Goal: Information Seeking & Learning: Understand process/instructions

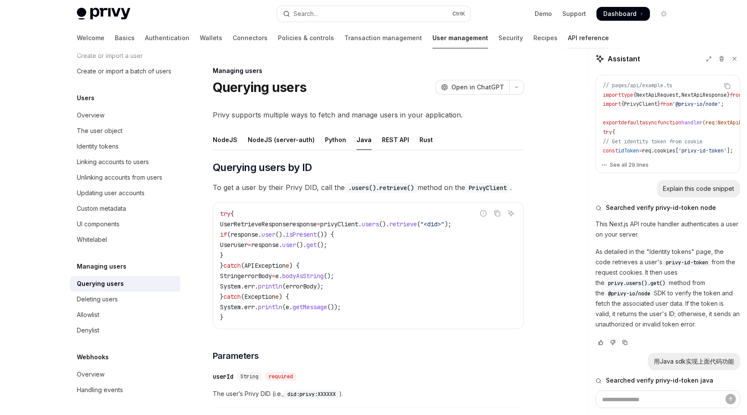
click at [568, 35] on link "API reference" at bounding box center [588, 38] width 41 height 21
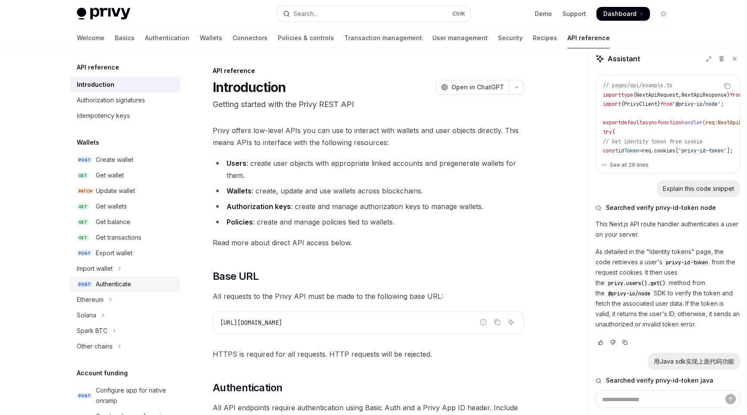
click at [105, 280] on div "Authenticate" at bounding box center [113, 284] width 35 height 10
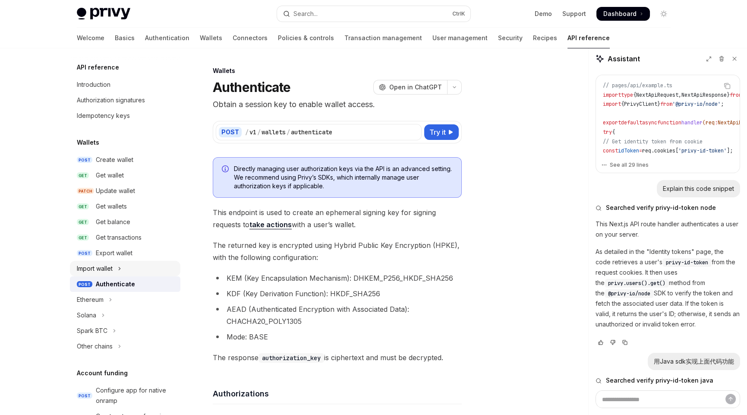
click at [110, 270] on div "Import wallet" at bounding box center [95, 268] width 36 height 10
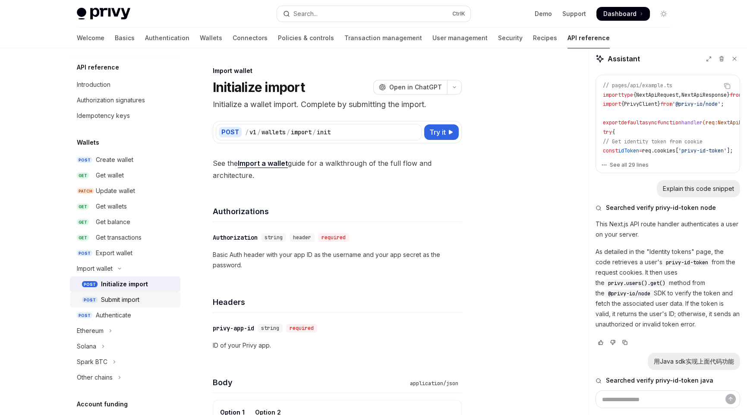
click at [126, 298] on div "Submit import" at bounding box center [120, 299] width 38 height 10
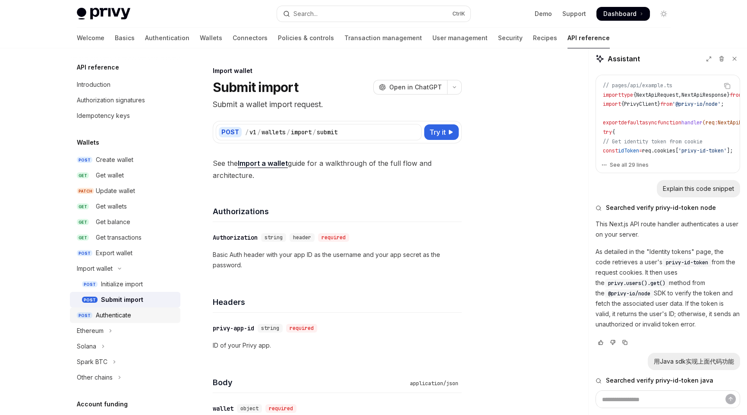
click at [118, 311] on div "Authenticate" at bounding box center [113, 315] width 35 height 10
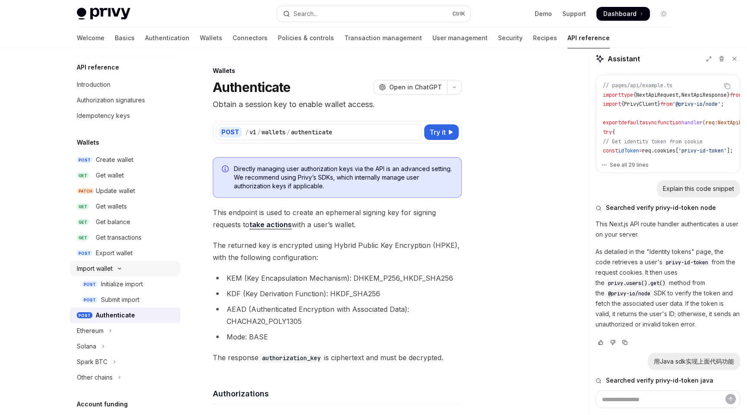
click at [109, 270] on div "Import wallet" at bounding box center [95, 268] width 36 height 10
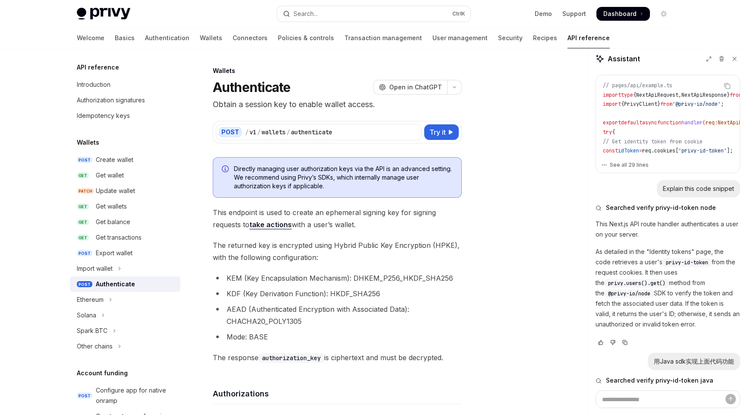
click at [94, 300] on div "Ethereum" at bounding box center [90, 299] width 27 height 10
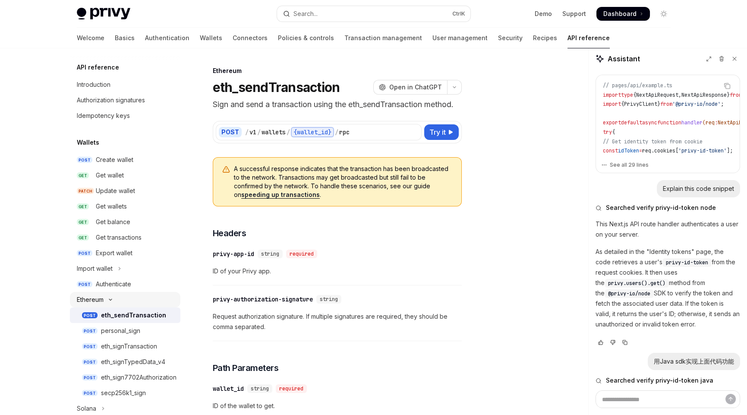
click at [94, 300] on div "Ethereum" at bounding box center [90, 299] width 27 height 10
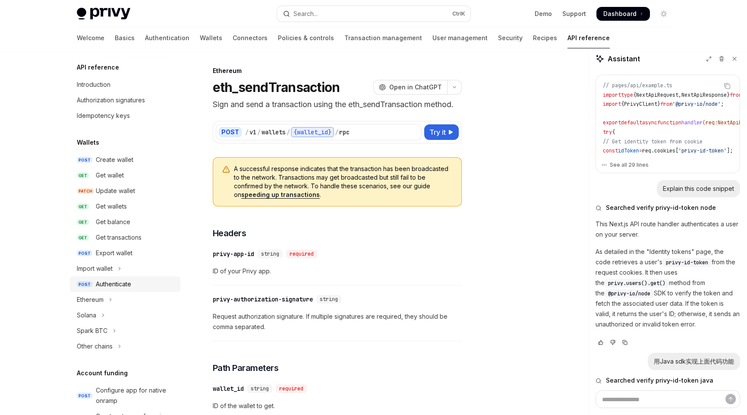
click at [115, 286] on div "Authenticate" at bounding box center [113, 284] width 35 height 10
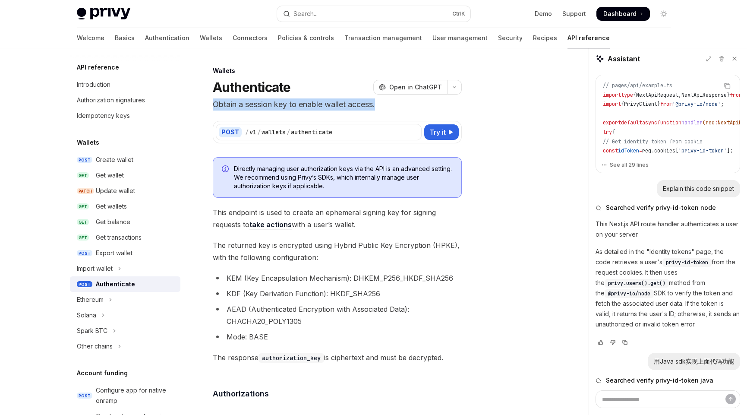
drag, startPoint x: 385, startPoint y: 105, endPoint x: 211, endPoint y: 102, distance: 173.9
click at [660, 101] on span "}" at bounding box center [658, 104] width 3 height 7
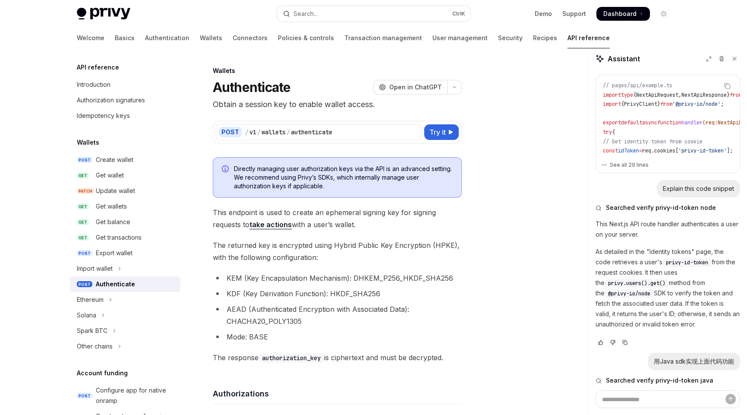
click at [660, 101] on span "}" at bounding box center [658, 104] width 3 height 7
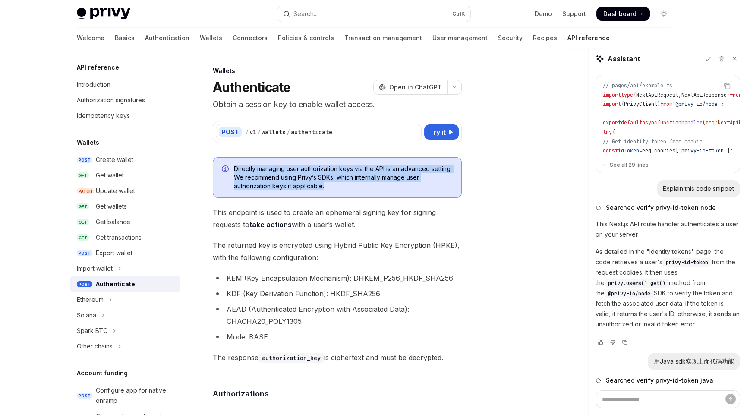
drag, startPoint x: 327, startPoint y: 186, endPoint x: 230, endPoint y: 171, distance: 97.7
click at [230, 171] on div "Directly managing user authorization keys via the API is an advanced setting. W…" at bounding box center [337, 177] width 249 height 41
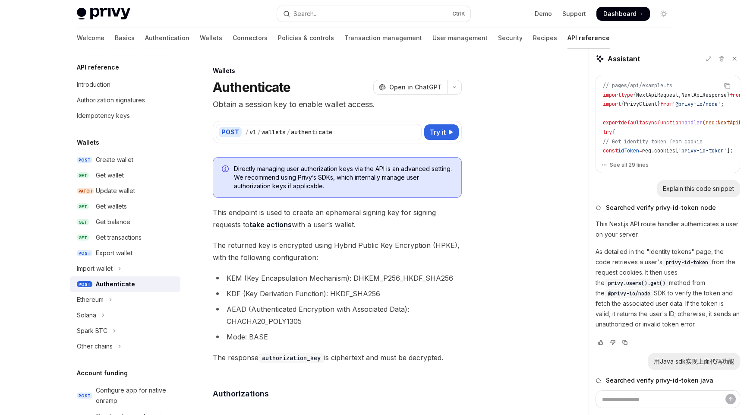
drag, startPoint x: 212, startPoint y: 211, endPoint x: 383, endPoint y: 220, distance: 171.1
click at [383, 220] on span "This endpoint is used to create an ephemeral signing key for signing requests t…" at bounding box center [337, 218] width 249 height 24
drag, startPoint x: 383, startPoint y: 220, endPoint x: 202, endPoint y: 212, distance: 181.4
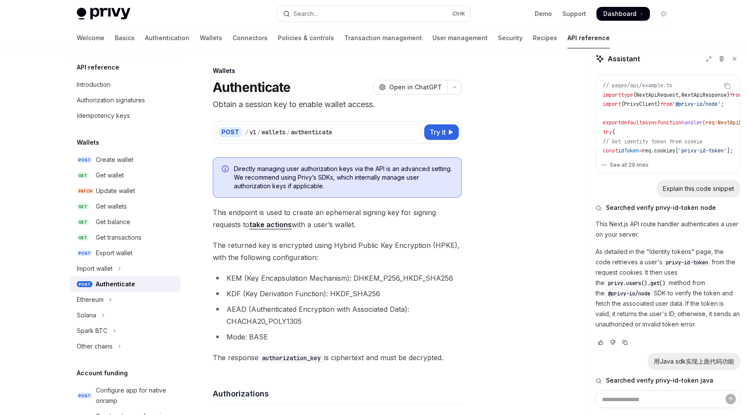
click at [347, 256] on span "The returned key is encrypted using Hybrid Public Key Encryption (HPKE), with t…" at bounding box center [337, 251] width 249 height 24
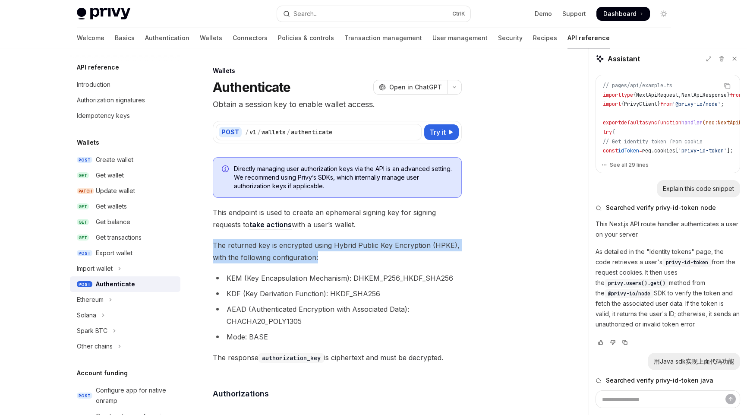
drag, startPoint x: 210, startPoint y: 245, endPoint x: 327, endPoint y: 255, distance: 117.7
click at [327, 255] on span "The returned key is encrypted using Hybrid Public Key Encryption (HPKE), with t…" at bounding box center [337, 251] width 249 height 24
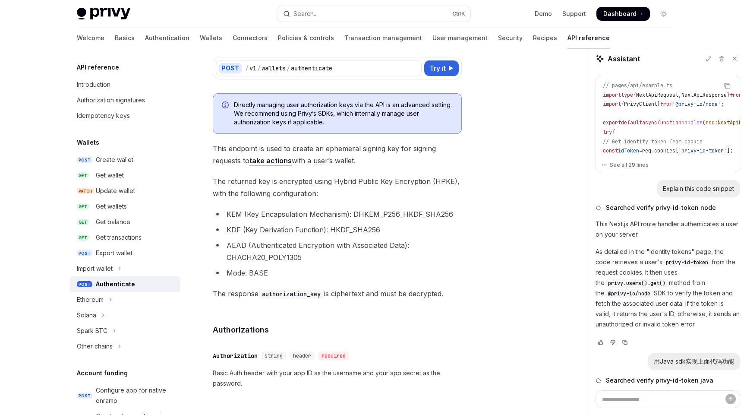
scroll to position [86, 0]
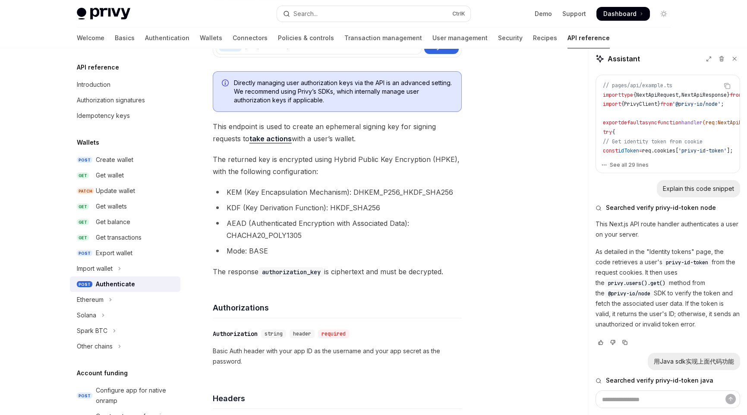
drag, startPoint x: 453, startPoint y: 267, endPoint x: 207, endPoint y: 275, distance: 246.0
click at [324, 287] on div "Authorizations" at bounding box center [337, 302] width 249 height 32
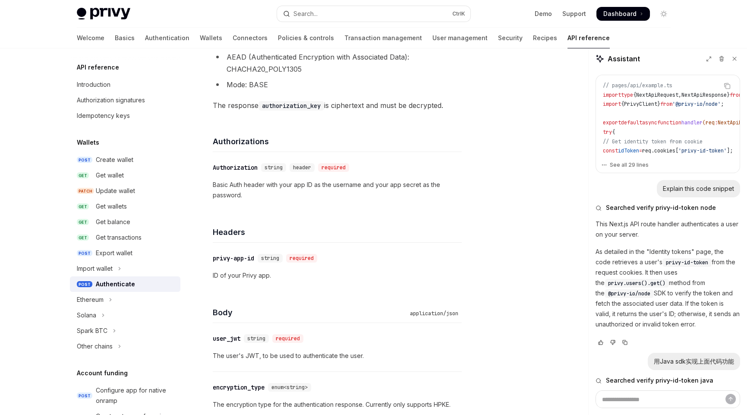
scroll to position [302, 0]
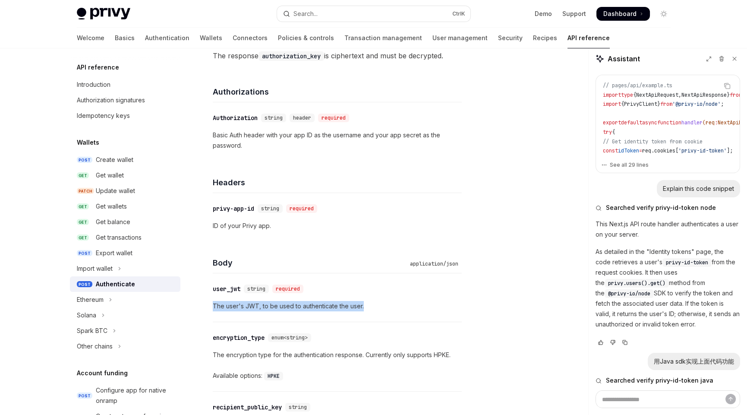
drag, startPoint x: 369, startPoint y: 303, endPoint x: 210, endPoint y: 301, distance: 159.2
click at [210, 301] on div "Wallets Authenticate OpenAI Open in ChatGPT Obtain a session key to enable wall…" at bounding box center [256, 308] width 414 height 1089
click at [387, 307] on p "The user's JWT, to be used to authenticate the user." at bounding box center [337, 306] width 249 height 10
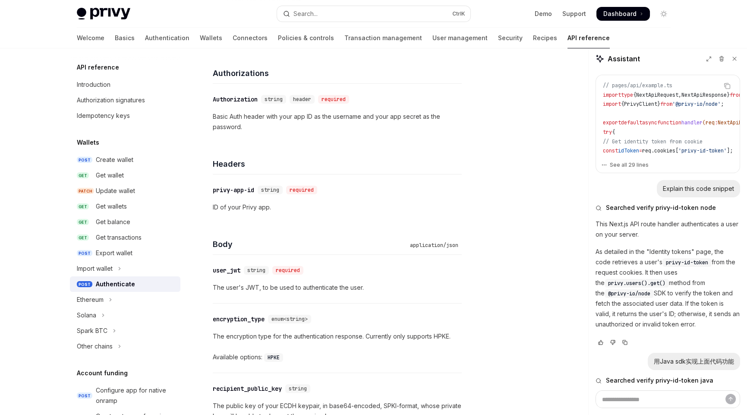
scroll to position [388, 0]
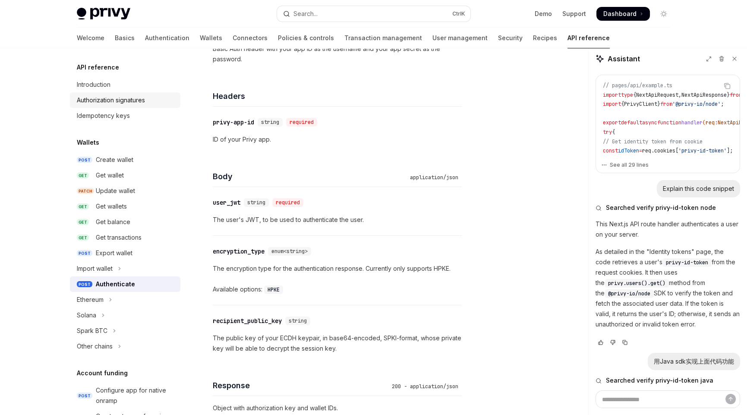
click at [125, 101] on div "Authorization signatures" at bounding box center [111, 100] width 68 height 10
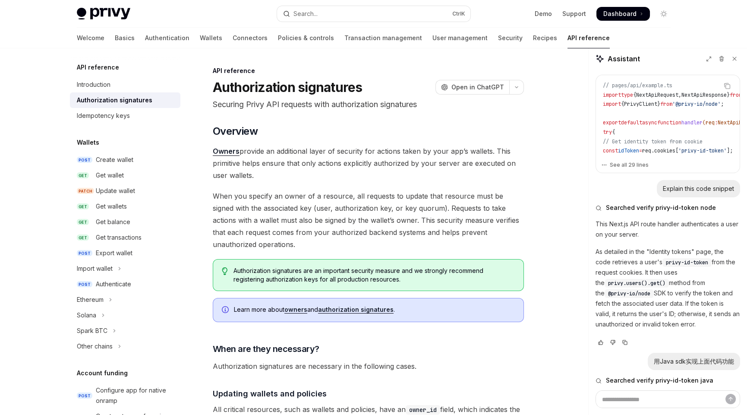
drag, startPoint x: 431, startPoint y: 102, endPoint x: 204, endPoint y: 112, distance: 227.5
click at [398, 106] on p "Securing Privy API requests with authorization signatures" at bounding box center [368, 104] width 311 height 12
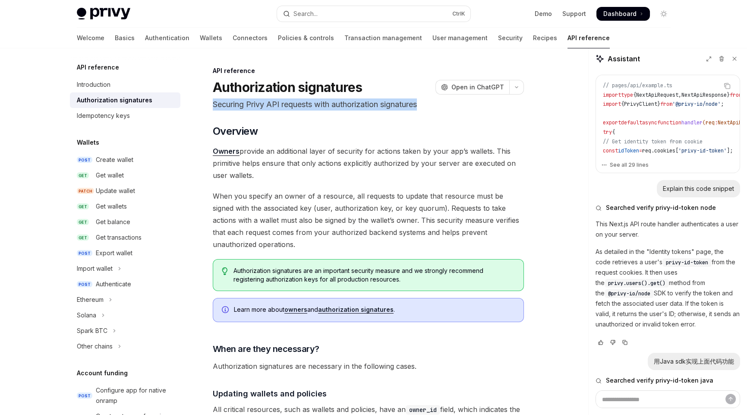
drag, startPoint x: 430, startPoint y: 104, endPoint x: 206, endPoint y: 108, distance: 223.9
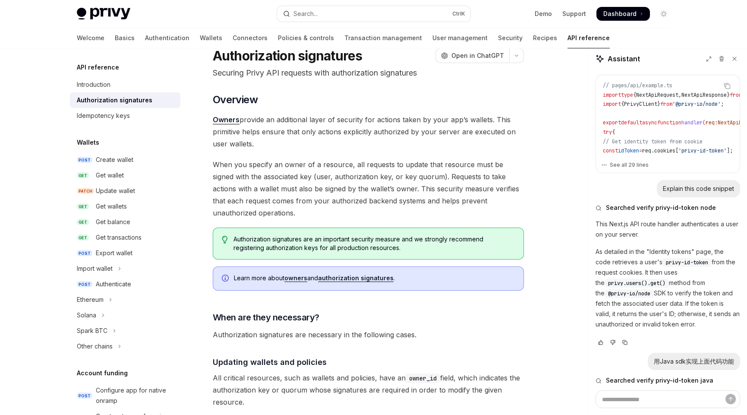
scroll to position [86, 0]
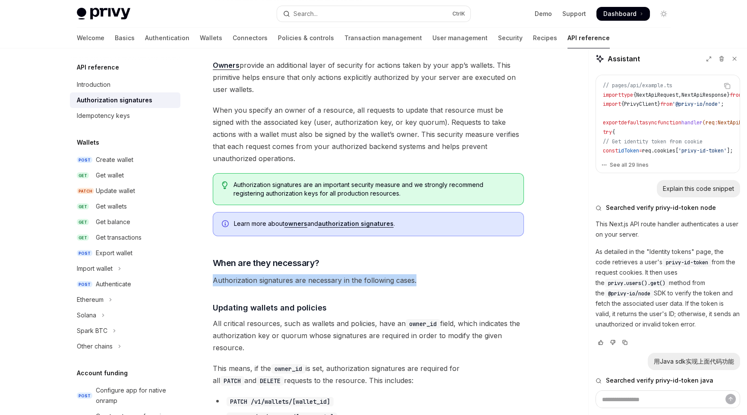
drag, startPoint x: 418, startPoint y: 279, endPoint x: 206, endPoint y: 274, distance: 211.4
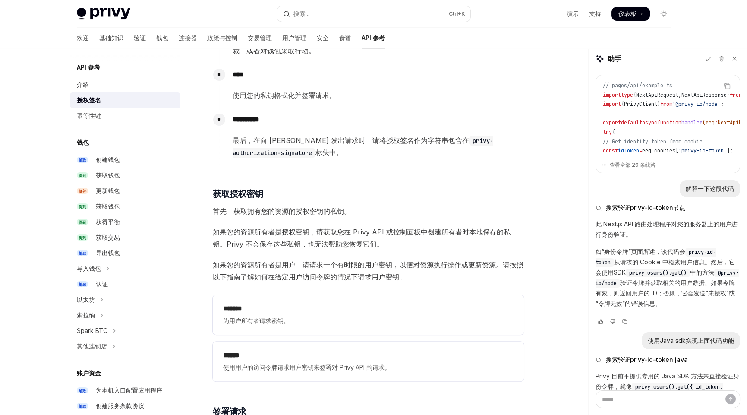
scroll to position [949, 0]
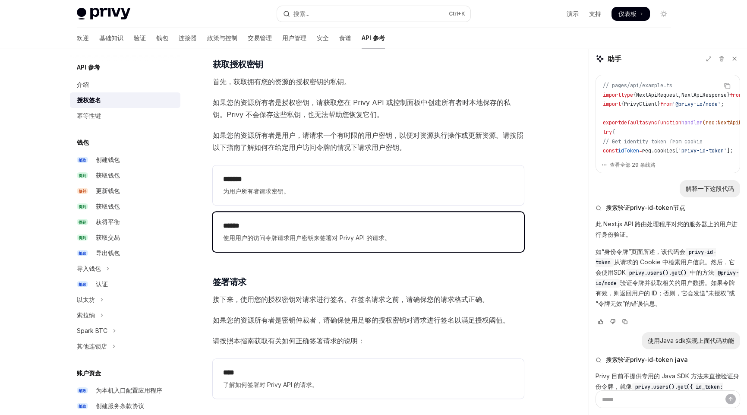
click at [293, 235] on font "使用用户的访问令牌请求用户密钥来签署对 Privy API 的请求。" at bounding box center [306, 237] width 167 height 7
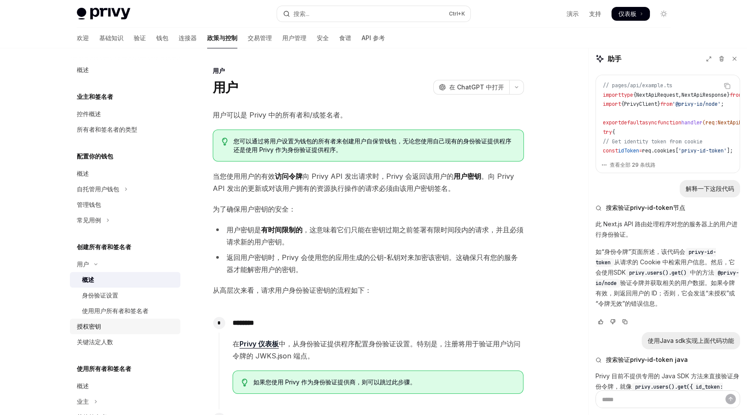
click at [77, 326] on font "授权密钥" at bounding box center [89, 325] width 24 height 7
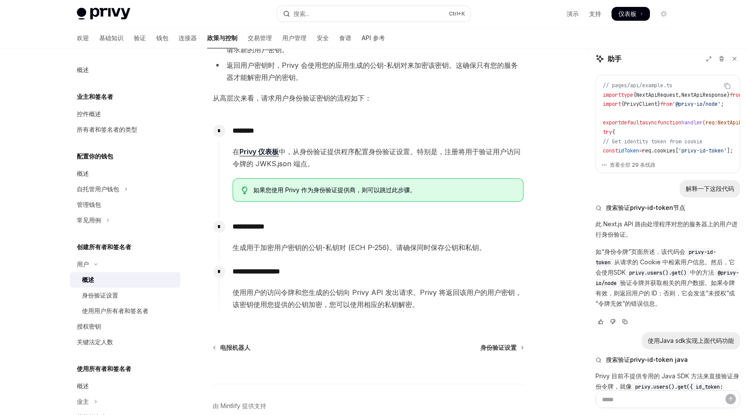
scroll to position [215, 0]
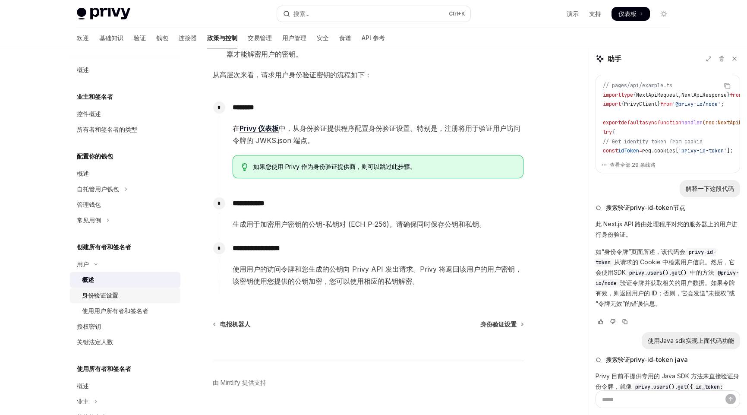
click at [104, 299] on div "身份验证设置" at bounding box center [100, 295] width 36 height 10
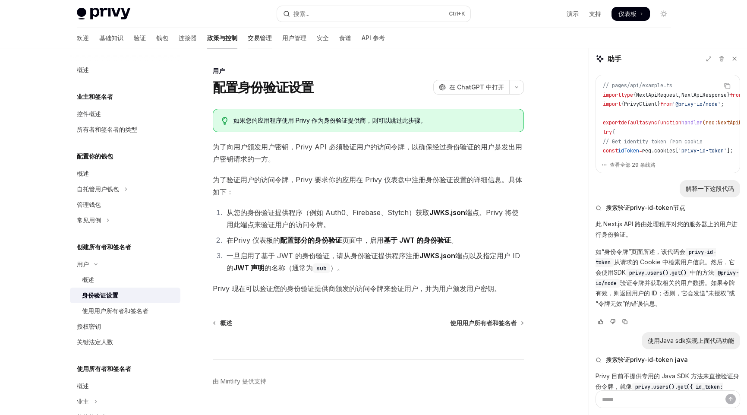
click at [248, 38] on font "交易管理" at bounding box center [260, 37] width 24 height 7
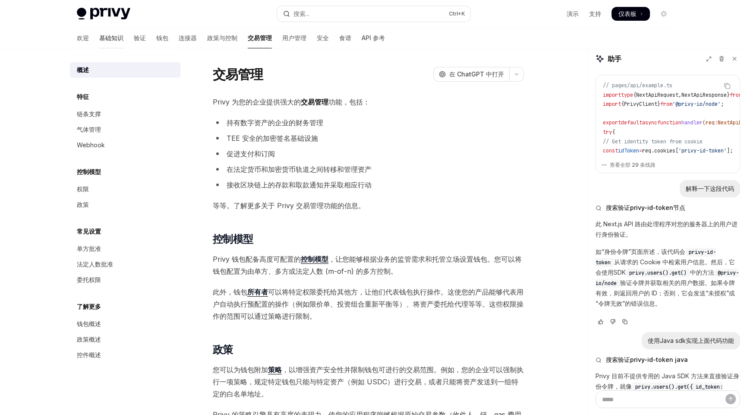
click at [99, 38] on font "基础知识" at bounding box center [111, 37] width 24 height 7
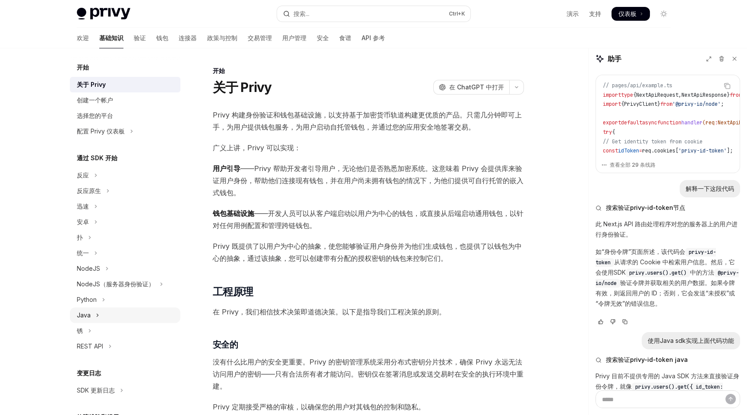
drag, startPoint x: 88, startPoint y: 314, endPoint x: 92, endPoint y: 314, distance: 4.7
click at [88, 314] on font "Java" at bounding box center [84, 314] width 14 height 7
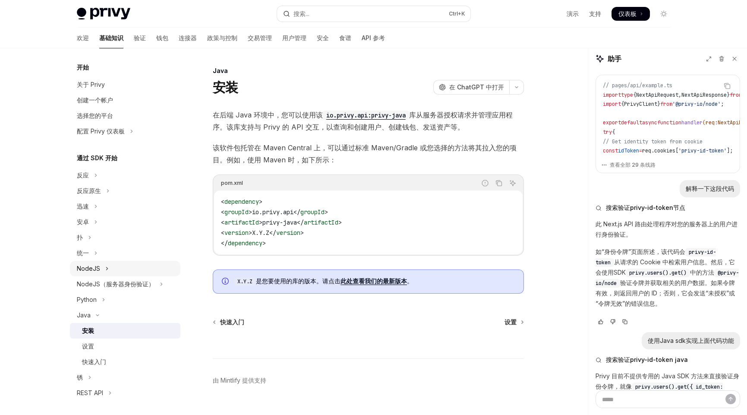
click at [135, 275] on button "NodeJS" at bounding box center [125, 269] width 110 height 16
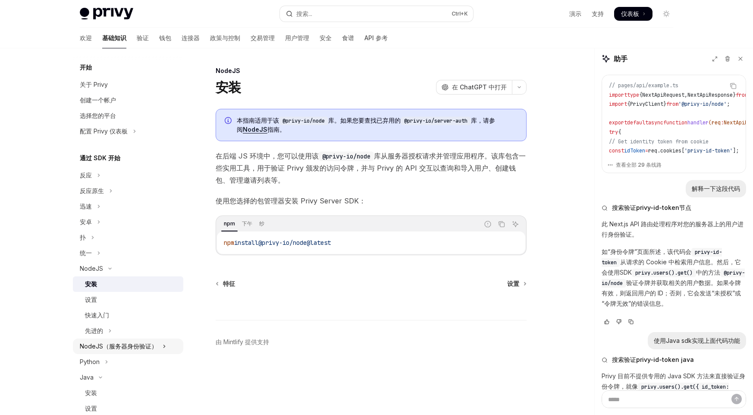
click at [126, 343] on font "NodeJS（服务器身份验证）" at bounding box center [119, 345] width 78 height 7
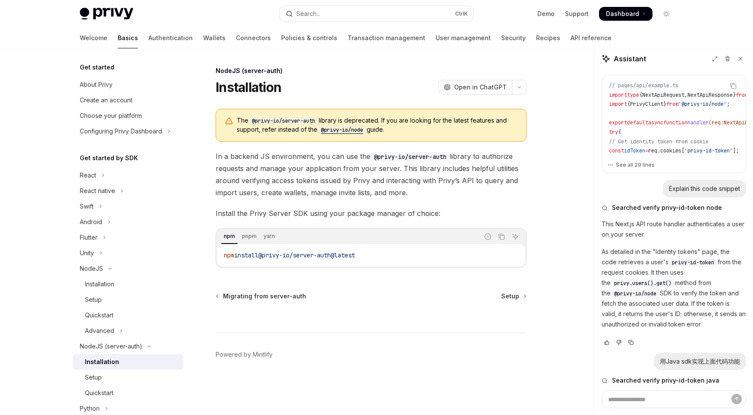
click at [438, 135] on div "The @privy-io/server-auth library is deprecated. If you are looking for the lat…" at bounding box center [371, 125] width 311 height 33
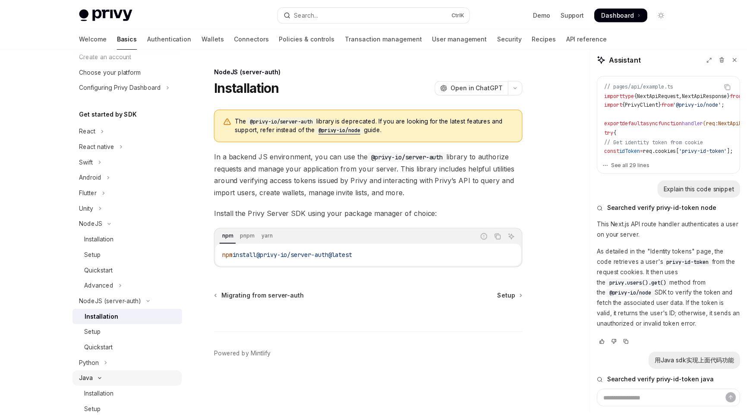
scroll to position [86, 0]
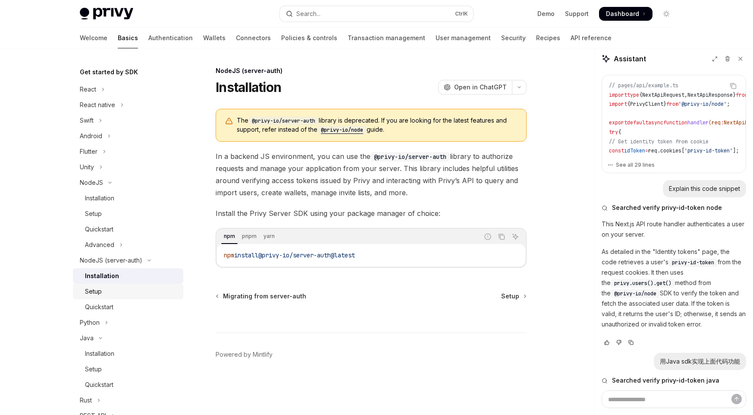
click at [103, 290] on div "Setup" at bounding box center [131, 291] width 93 height 10
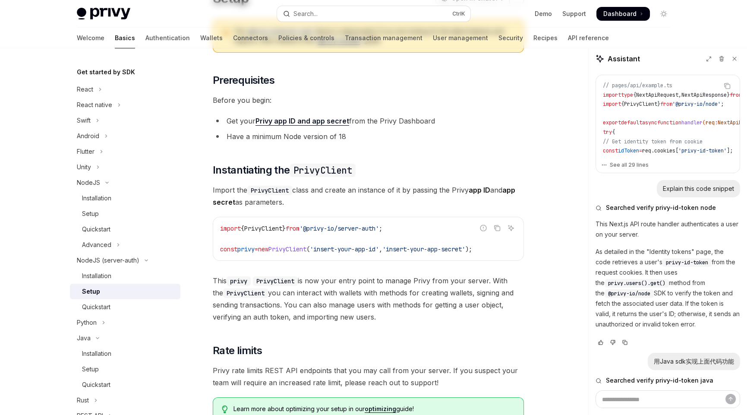
scroll to position [172, 0]
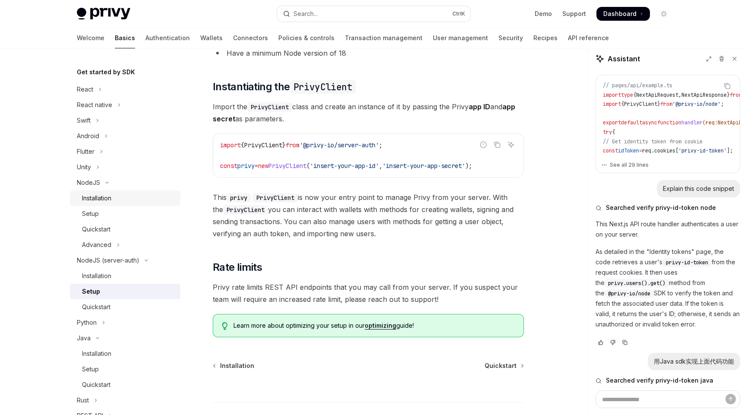
click at [103, 197] on div "Installation" at bounding box center [96, 198] width 29 height 10
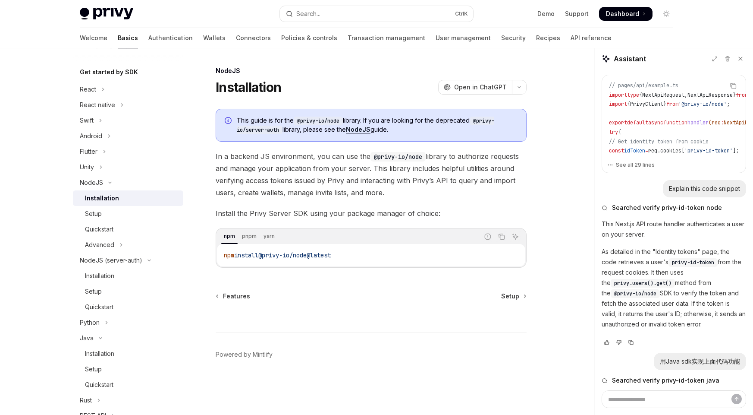
drag, startPoint x: 369, startPoint y: 119, endPoint x: 421, endPoint y: 129, distance: 53.3
click at [421, 129] on span "This guide is for the @privy-io/node library. If you are looking for the deprec…" at bounding box center [377, 125] width 281 height 18
click at [484, 130] on span "This guide is for the @privy-io/node library. If you are looking for the deprec…" at bounding box center [377, 125] width 281 height 18
click at [361, 127] on link "NodeJS" at bounding box center [358, 130] width 25 height 8
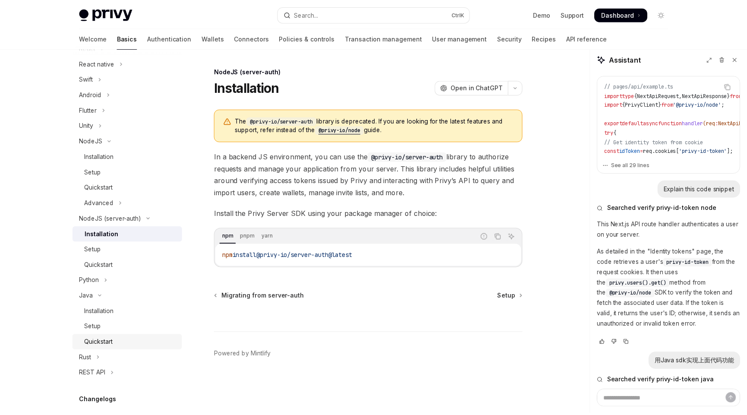
scroll to position [172, 0]
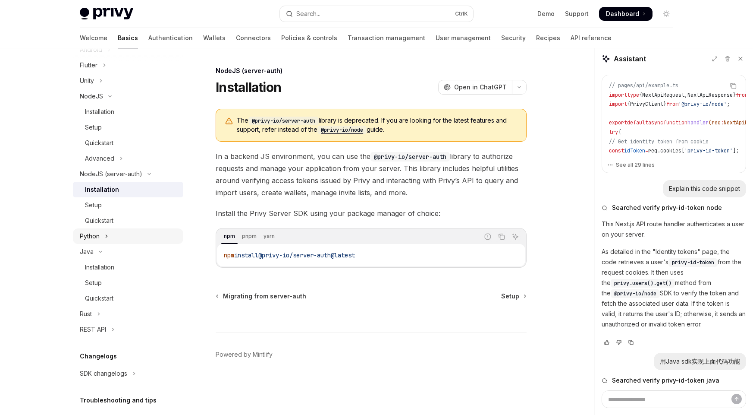
click at [105, 233] on icon "Toggle Python section" at bounding box center [106, 236] width 3 height 10
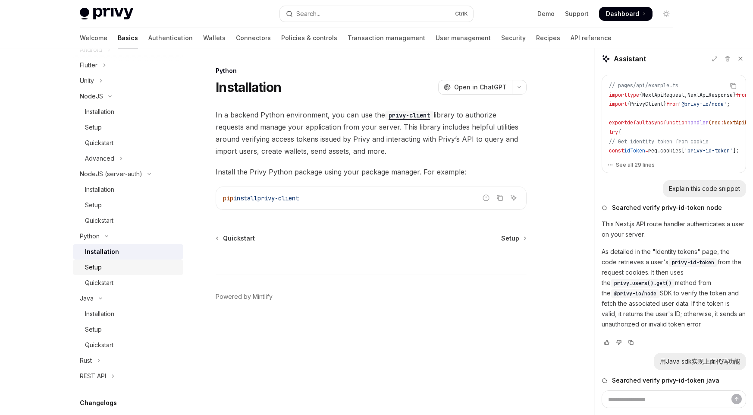
click at [100, 268] on div "Setup" at bounding box center [93, 267] width 17 height 10
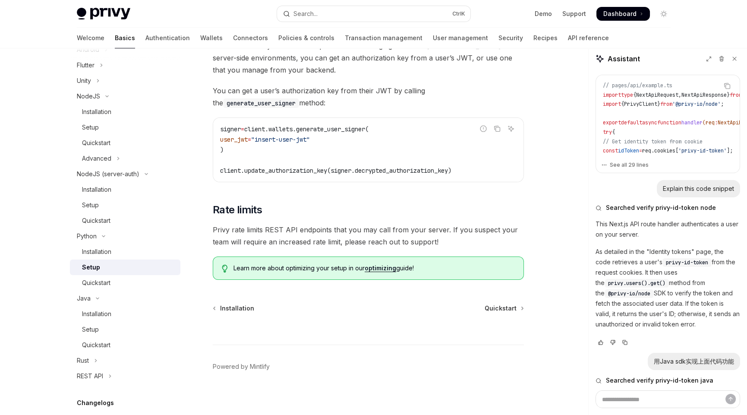
scroll to position [369, 0]
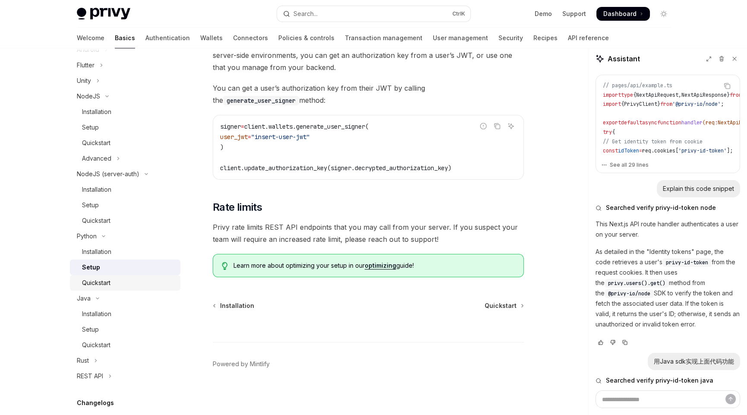
click at [111, 286] on div "Quickstart" at bounding box center [128, 282] width 93 height 10
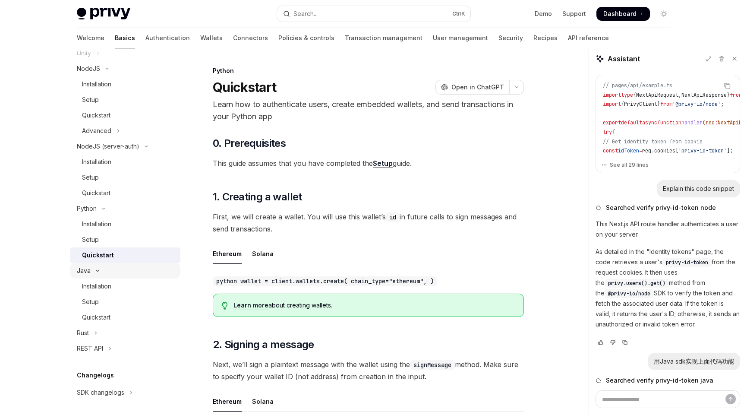
scroll to position [277, 0]
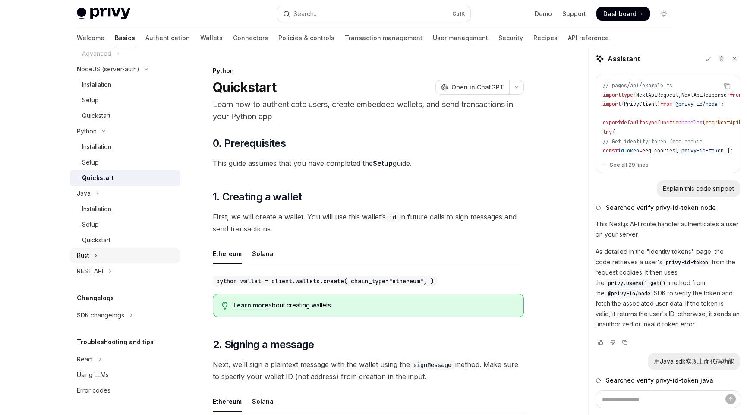
click at [108, 255] on button "Rust" at bounding box center [125, 256] width 110 height 16
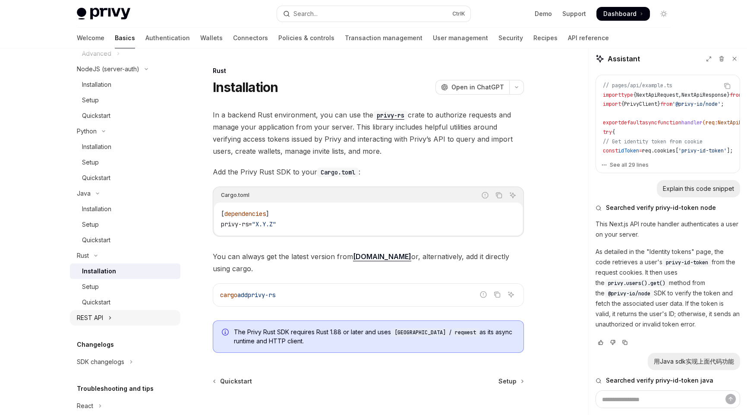
click at [103, 314] on button "REST API" at bounding box center [125, 318] width 110 height 16
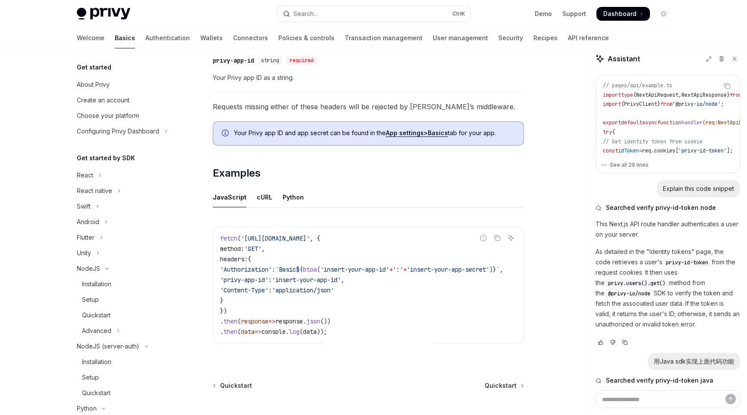
scroll to position [330, 0]
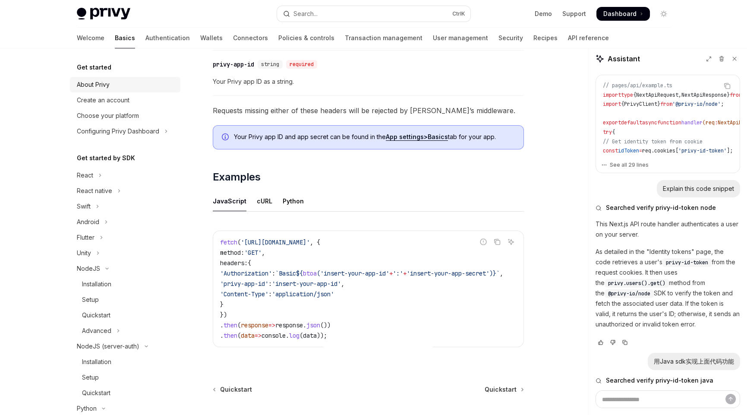
click at [100, 83] on div "About Privy" at bounding box center [93, 84] width 33 height 10
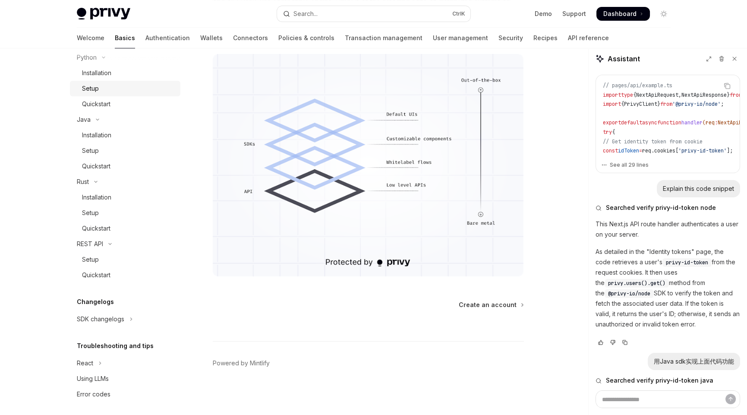
scroll to position [355, 0]
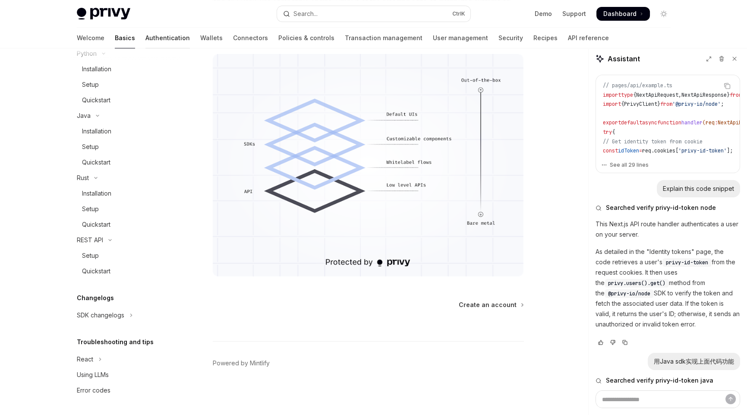
click at [145, 35] on link "Authentication" at bounding box center [167, 38] width 44 height 21
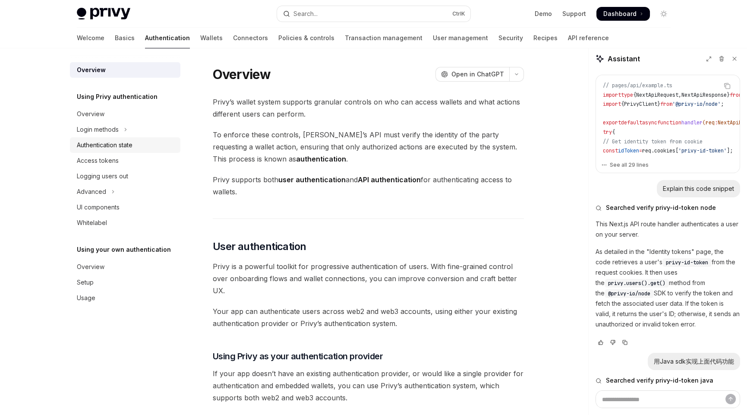
click at [110, 142] on div "Authentication state" at bounding box center [105, 145] width 56 height 10
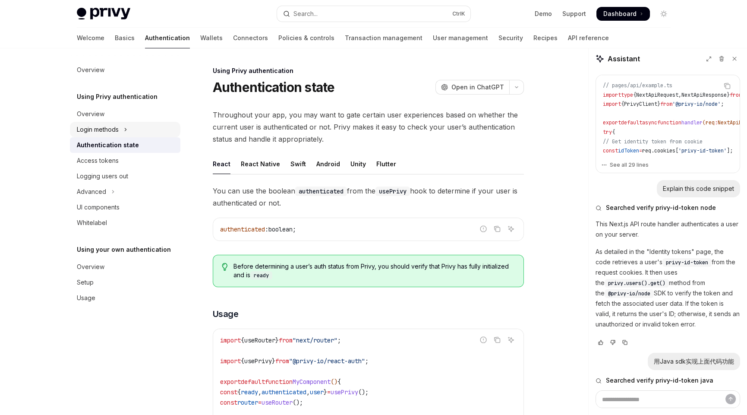
click at [104, 126] on div "Login methods" at bounding box center [98, 129] width 42 height 10
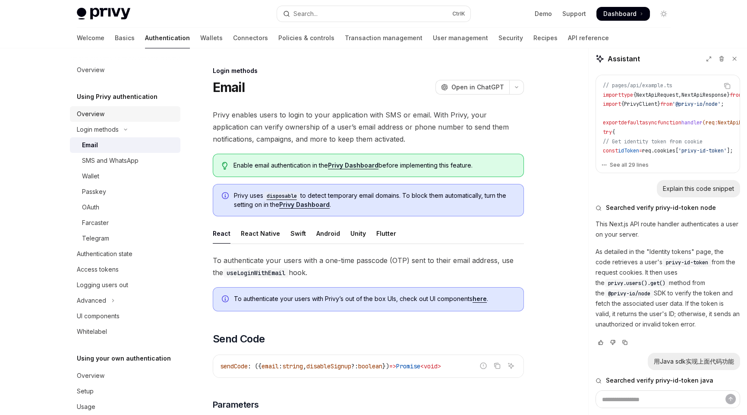
click at [107, 111] on div "Overview" at bounding box center [126, 114] width 98 height 10
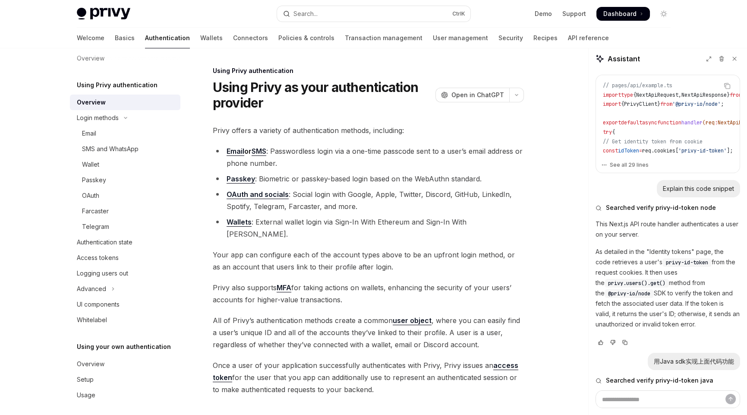
scroll to position [16, 0]
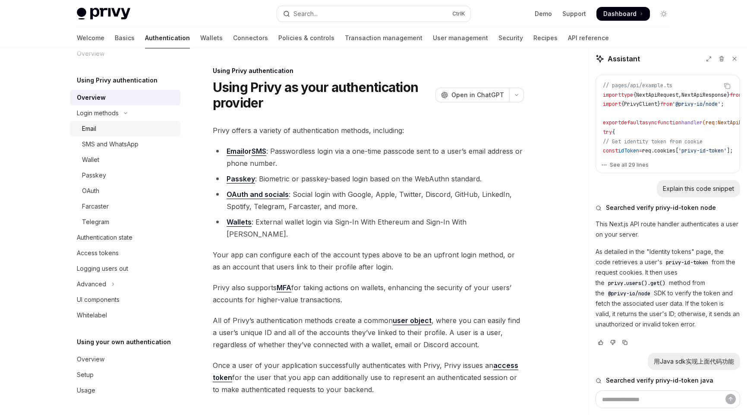
click at [96, 124] on div "Email" at bounding box center [89, 128] width 14 height 10
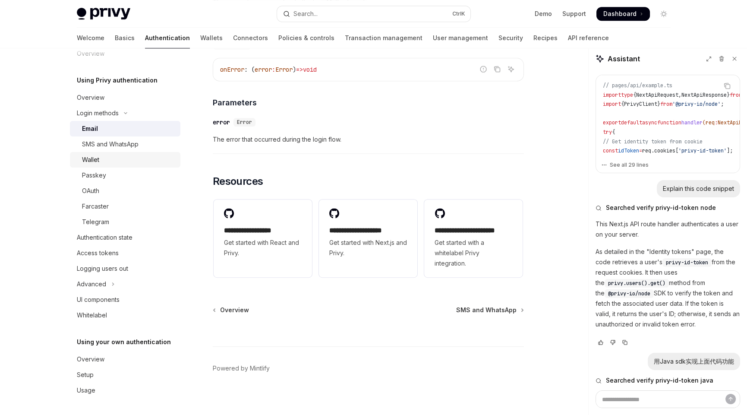
scroll to position [1741, 0]
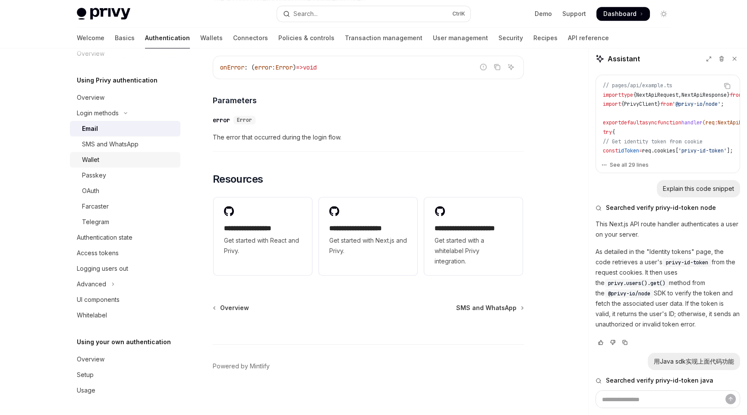
click at [120, 155] on div "Wallet" at bounding box center [128, 159] width 93 height 10
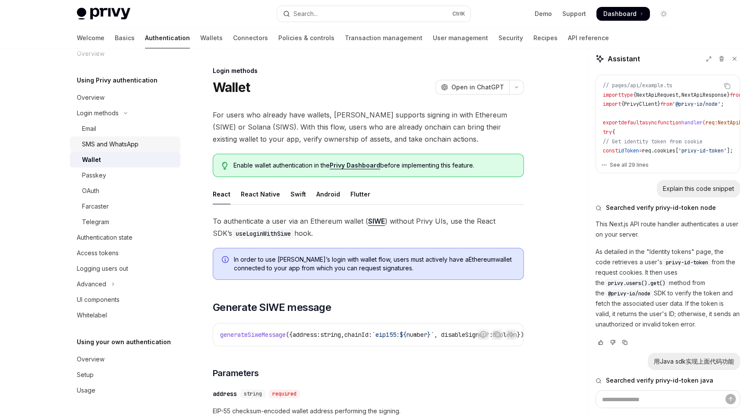
click at [105, 145] on div "SMS and WhatsApp" at bounding box center [110, 144] width 57 height 10
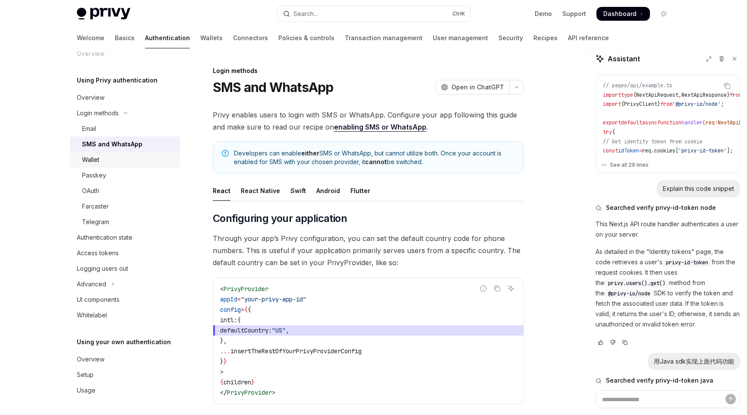
click at [100, 157] on div "Wallet" at bounding box center [128, 159] width 93 height 10
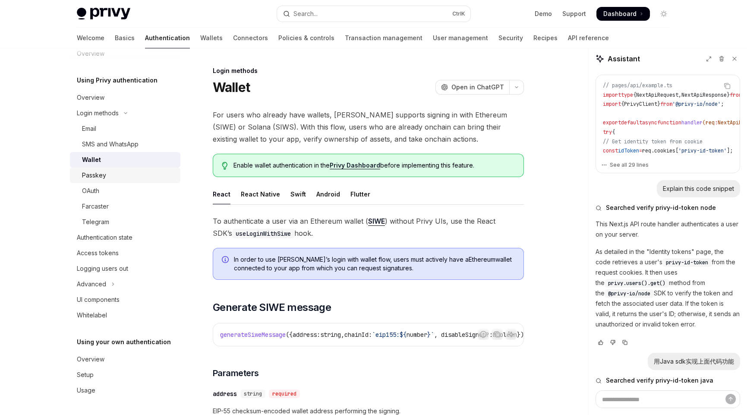
click at [93, 178] on div "Passkey" at bounding box center [94, 175] width 24 height 10
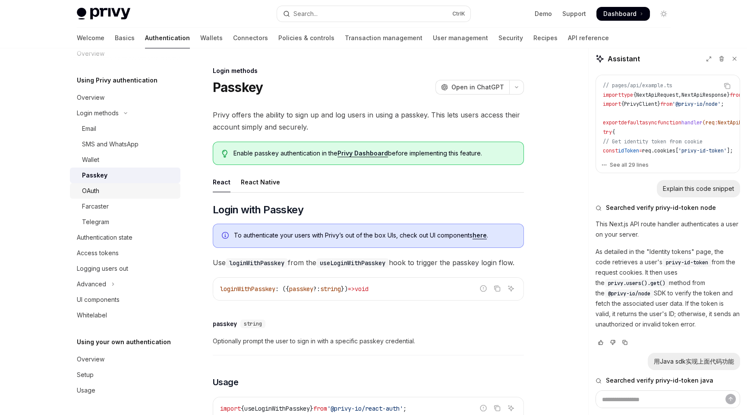
click at [94, 190] on div "OAuth" at bounding box center [90, 190] width 17 height 10
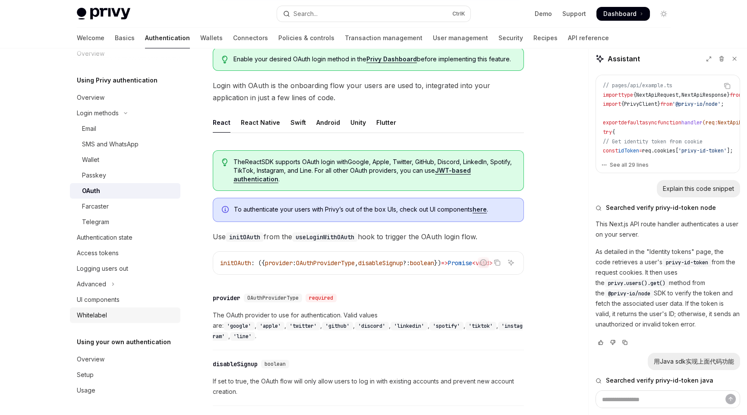
scroll to position [172, 0]
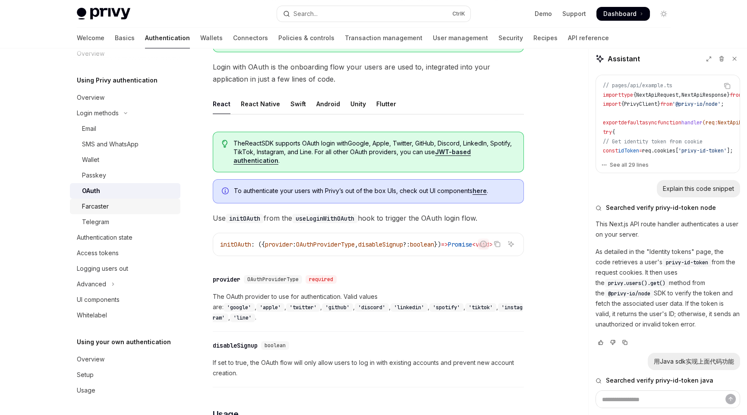
click at [99, 208] on div "Farcaster" at bounding box center [95, 206] width 27 height 10
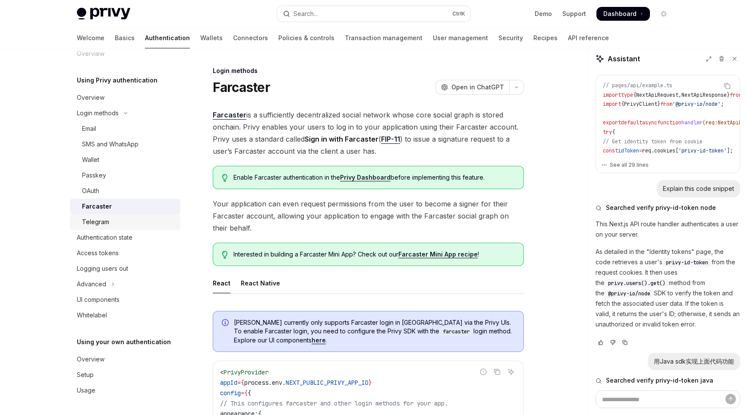
click at [97, 223] on div "Telegram" at bounding box center [95, 222] width 27 height 10
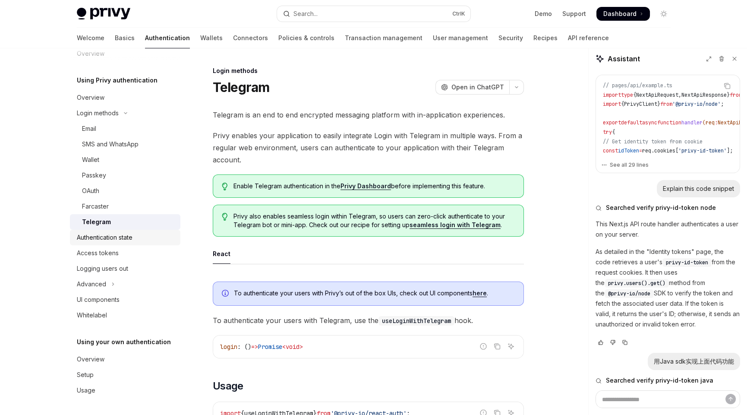
click at [106, 233] on div "Authentication state" at bounding box center [105, 237] width 56 height 10
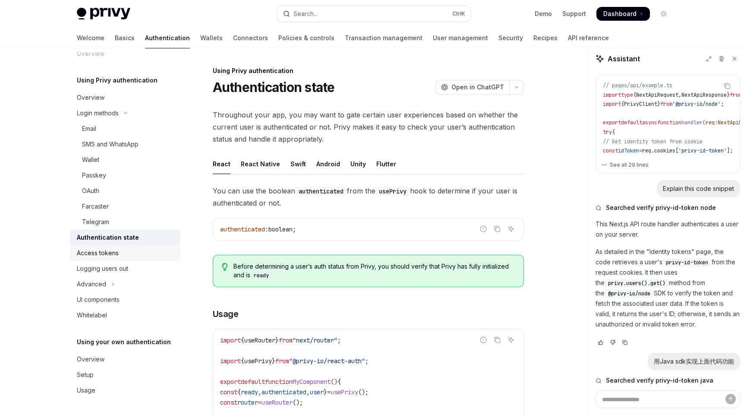
click at [102, 254] on div "Access tokens" at bounding box center [98, 253] width 42 height 10
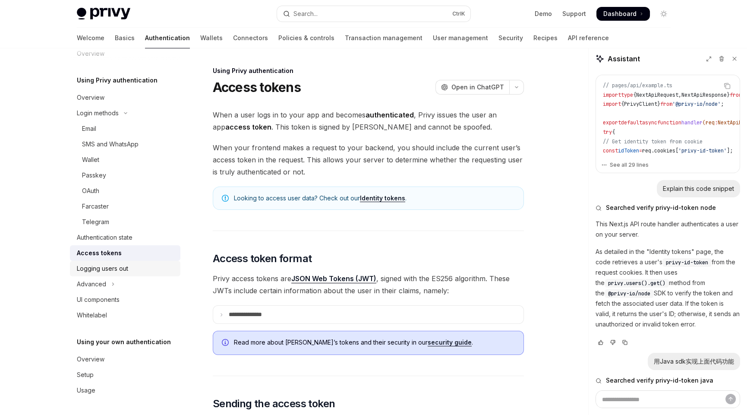
click at [101, 263] on div "Logging users out" at bounding box center [102, 268] width 51 height 10
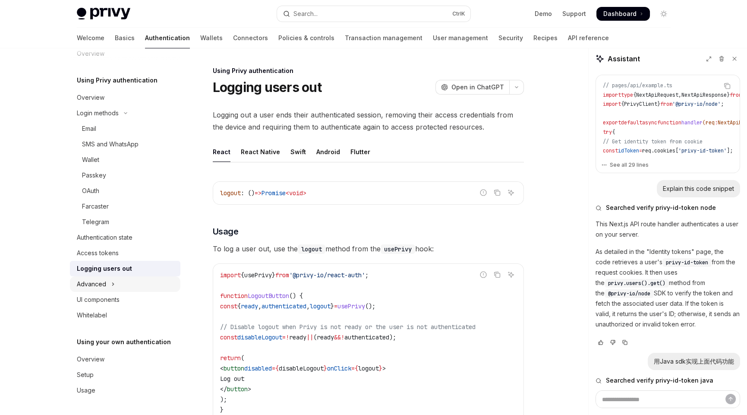
click at [98, 286] on div "Advanced" at bounding box center [91, 284] width 29 height 10
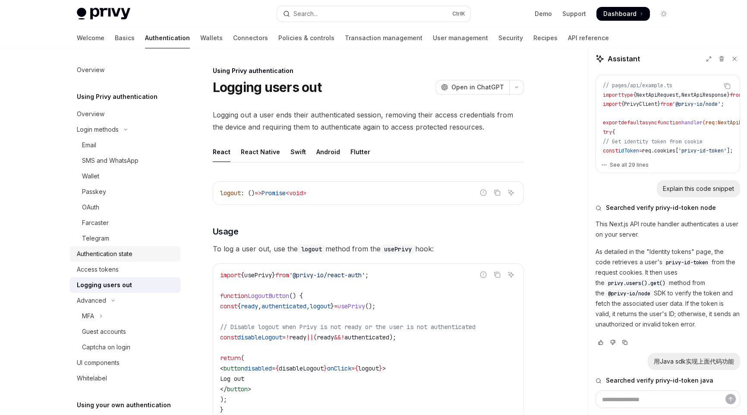
click at [101, 251] on div "Authentication state" at bounding box center [105, 253] width 56 height 10
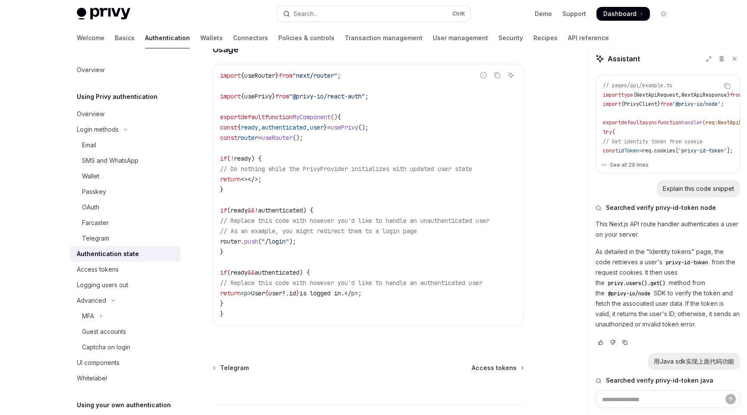
scroll to position [329, 0]
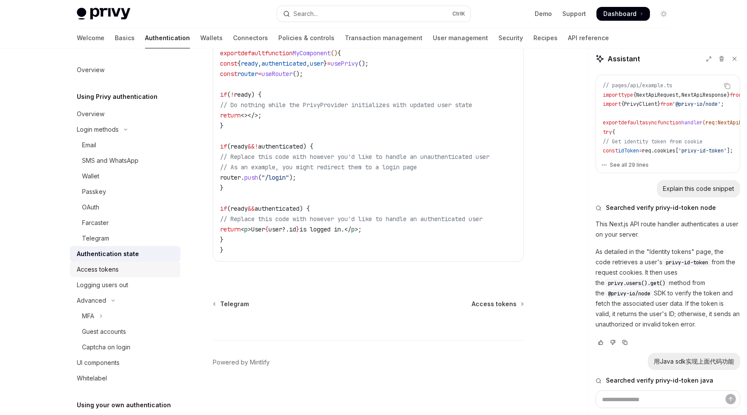
click at [107, 266] on div "Access tokens" at bounding box center [98, 269] width 42 height 10
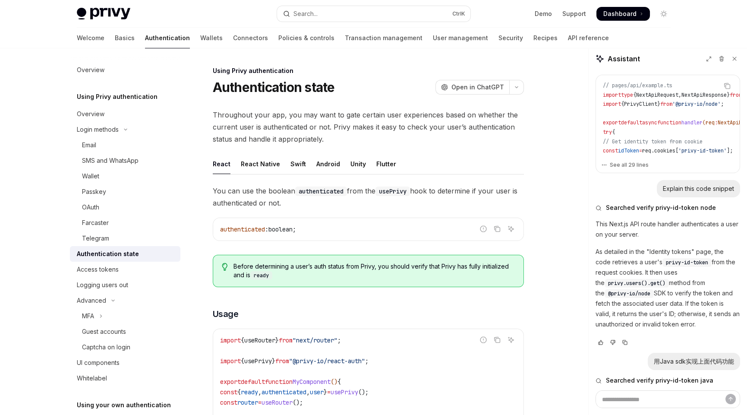
type textarea "*"
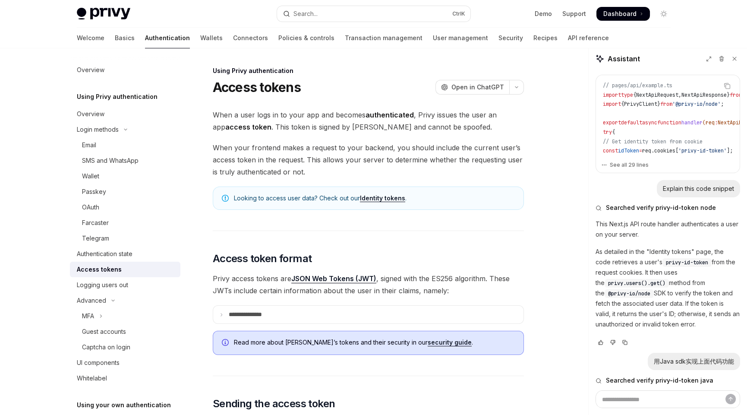
click at [419, 126] on span "When a user logs in to your app and becomes authenticated , Privy issues the us…" at bounding box center [368, 121] width 311 height 24
click at [482, 127] on span "When a user logs in to your app and becomes authenticated , Privy issues the us…" at bounding box center [368, 121] width 311 height 24
click at [438, 149] on span "When your frontend makes a request to your backend, you should include the curr…" at bounding box center [368, 159] width 311 height 36
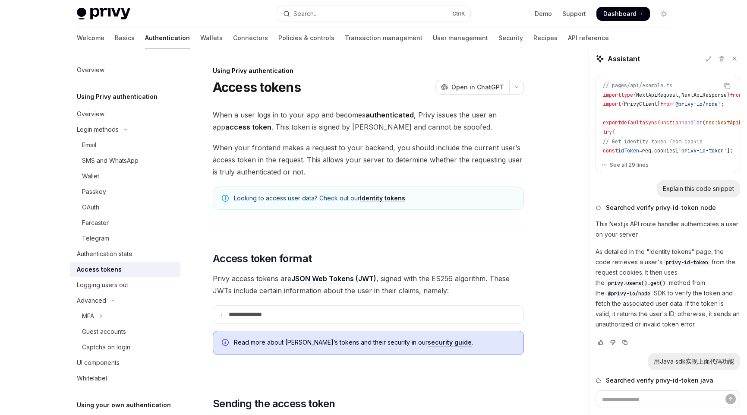
click at [516, 148] on span "When your frontend makes a request to your backend, you should include the curr…" at bounding box center [368, 159] width 311 height 36
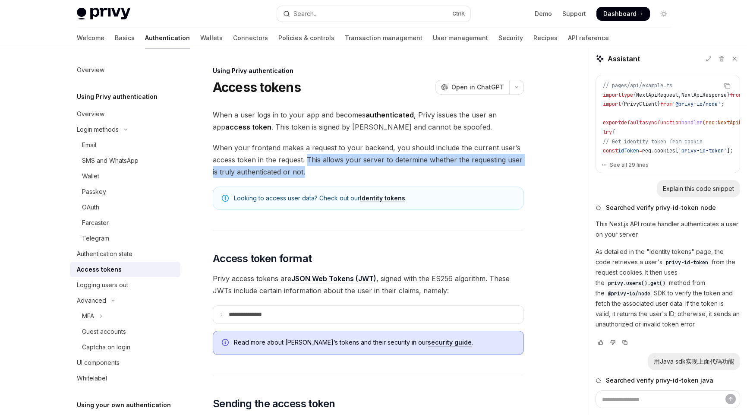
drag, startPoint x: 306, startPoint y: 163, endPoint x: 499, endPoint y: 175, distance: 193.2
click at [499, 175] on span "When your frontend makes a request to your backend, you should include the curr…" at bounding box center [368, 159] width 311 height 36
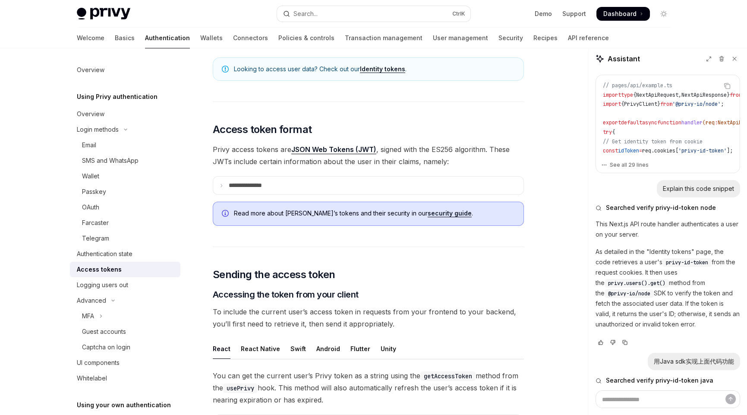
scroll to position [215, 0]
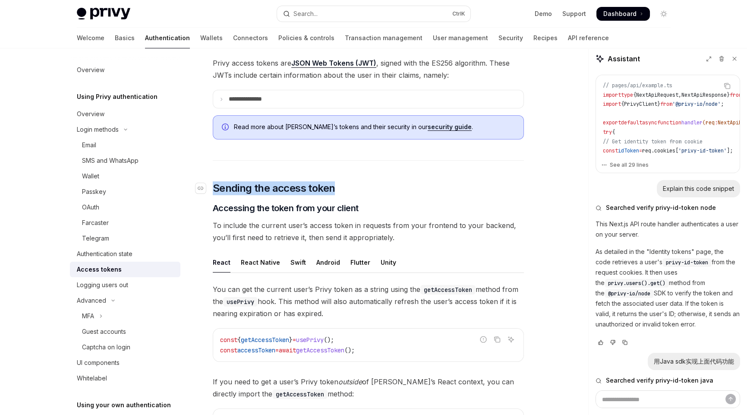
drag, startPoint x: 305, startPoint y: 191, endPoint x: 211, endPoint y: 192, distance: 93.6
click at [213, 192] on h2 "​ Sending the access token" at bounding box center [368, 188] width 311 height 14
click at [380, 207] on h3 "​ Accessing the token from your client" at bounding box center [368, 208] width 311 height 12
drag, startPoint x: 383, startPoint y: 212, endPoint x: 240, endPoint y: 206, distance: 142.5
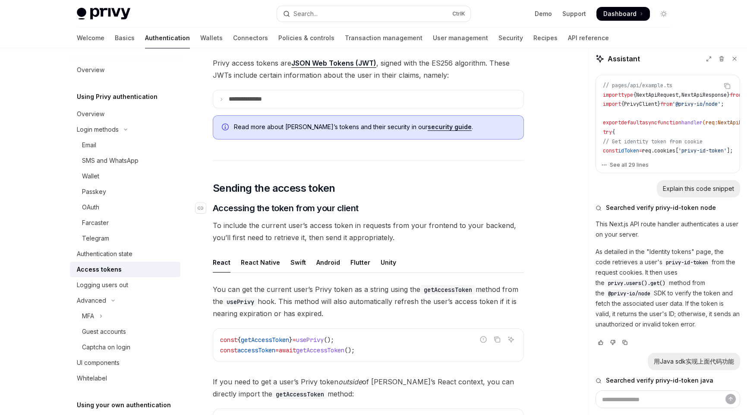
click at [354, 205] on span "Accessing the token from your client" at bounding box center [286, 208] width 146 height 12
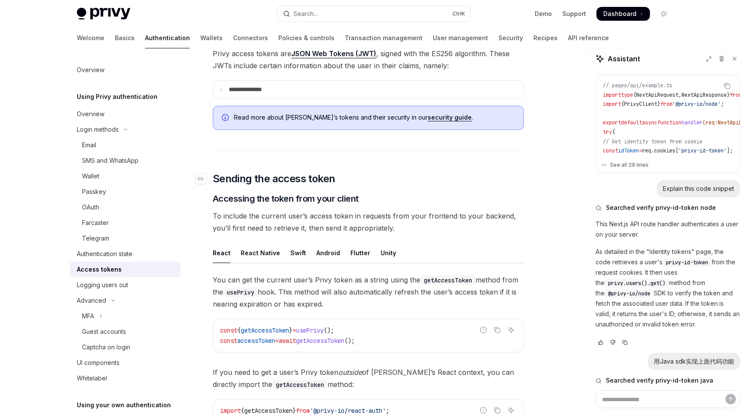
scroll to position [221, 0]
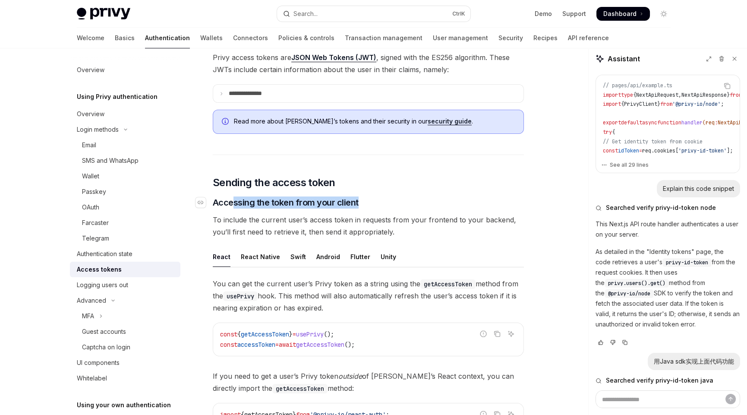
drag, startPoint x: 361, startPoint y: 202, endPoint x: 228, endPoint y: 201, distance: 133.3
click at [233, 200] on h3 "​ Accessing the token from your client" at bounding box center [368, 202] width 311 height 12
click at [405, 202] on h3 "​ Accessing the token from your client" at bounding box center [368, 202] width 311 height 12
drag, startPoint x: 359, startPoint y: 201, endPoint x: 226, endPoint y: 198, distance: 133.3
click at [213, 201] on h3 "​ Accessing the token from your client" at bounding box center [368, 202] width 311 height 12
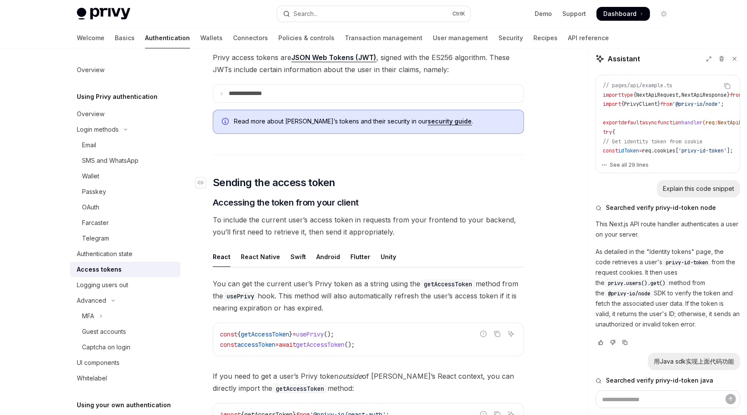
click at [408, 188] on h2 "​ Sending the access token" at bounding box center [368, 183] width 311 height 14
click at [402, 231] on span "To include the current user’s access token in requests from your frontend to yo…" at bounding box center [368, 226] width 311 height 24
drag, startPoint x: 358, startPoint y: 222, endPoint x: 358, endPoint y: 229, distance: 7.4
click at [358, 223] on span "To include the current user’s access token in requests from your frontend to yo…" at bounding box center [368, 226] width 311 height 24
click at [360, 231] on span "To include the current user’s access token in requests from your frontend to yo…" at bounding box center [368, 226] width 311 height 24
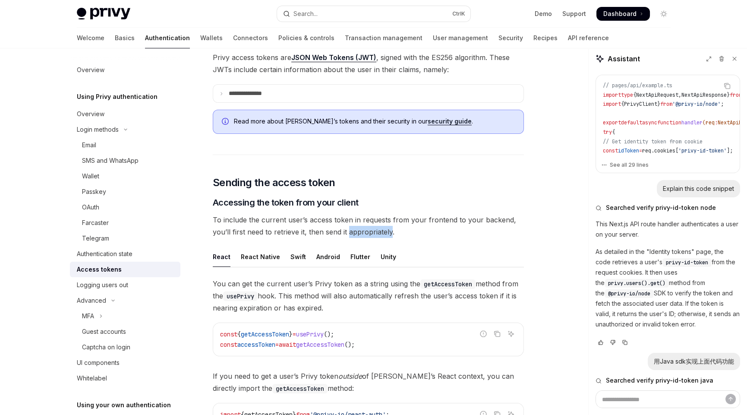
click at [360, 231] on span "To include the current user’s access token in requests from your frontend to yo…" at bounding box center [368, 226] width 311 height 24
click at [423, 235] on span "To include the current user’s access token in requests from your frontend to yo…" at bounding box center [368, 226] width 311 height 24
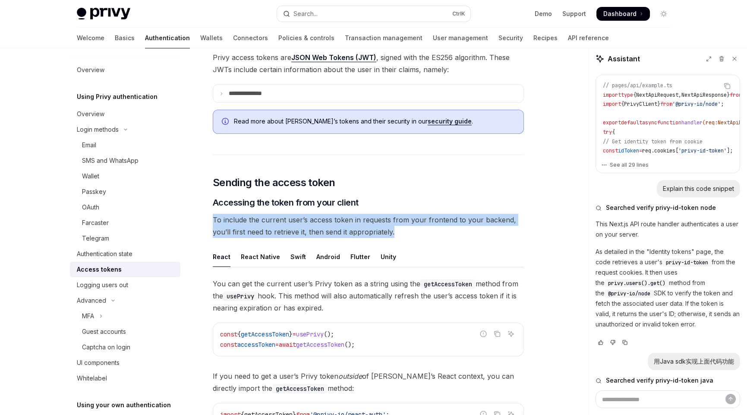
drag, startPoint x: 401, startPoint y: 230, endPoint x: 208, endPoint y: 217, distance: 193.3
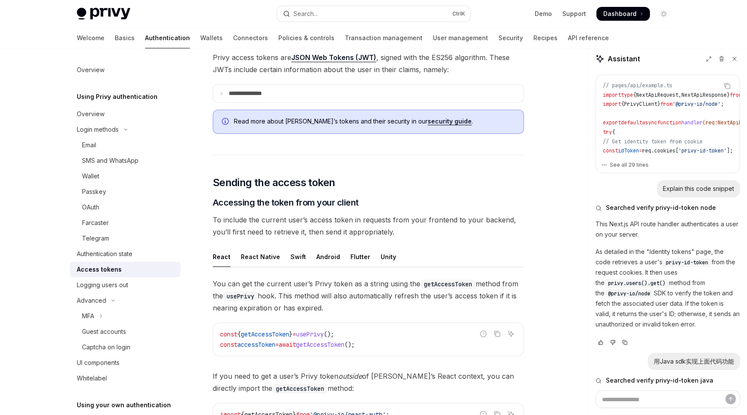
click at [402, 295] on span "You can get the current user’s Privy token as a string using the getAccessToken…" at bounding box center [368, 295] width 311 height 36
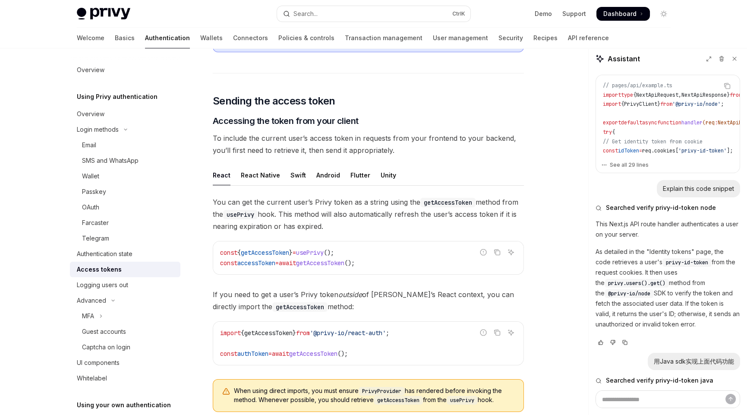
scroll to position [350, 0]
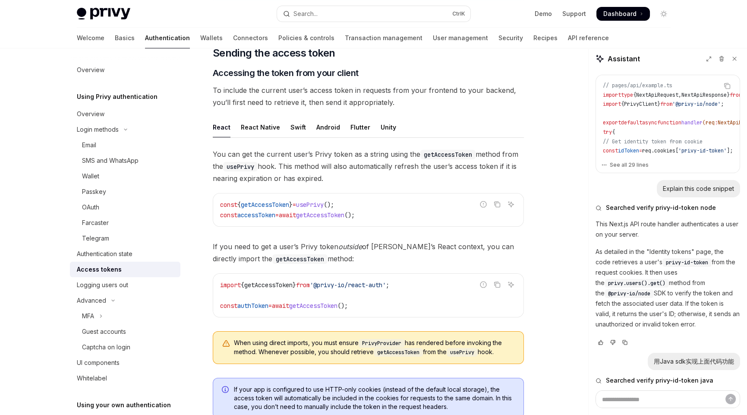
drag, startPoint x: 336, startPoint y: 175, endPoint x: 212, endPoint y: 155, distance: 125.9
click at [330, 179] on span "You can get the current user’s Privy token as a string using the getAccessToken…" at bounding box center [368, 166] width 311 height 36
drag, startPoint x: 319, startPoint y: 258, endPoint x: 207, endPoint y: 235, distance: 115.1
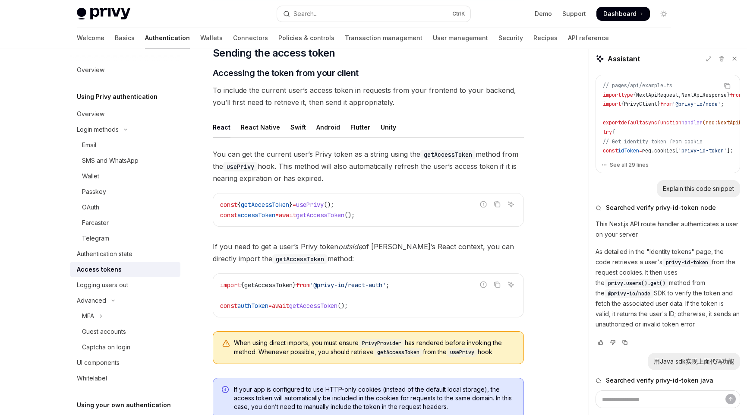
click at [340, 264] on div "You can get the current user’s Privy token as a string using the getAccessToken…" at bounding box center [368, 259] width 311 height 223
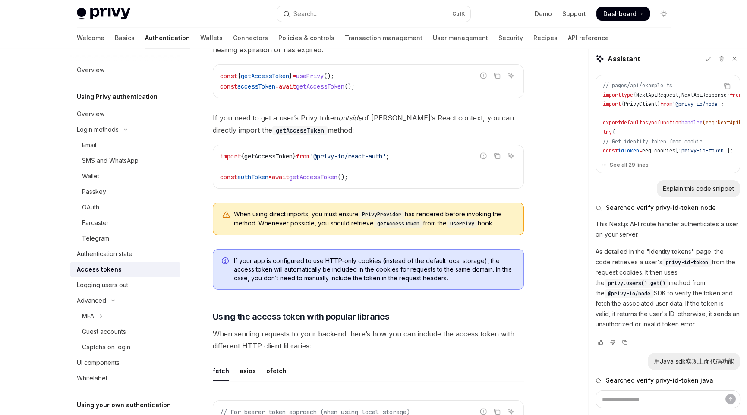
scroll to position [480, 0]
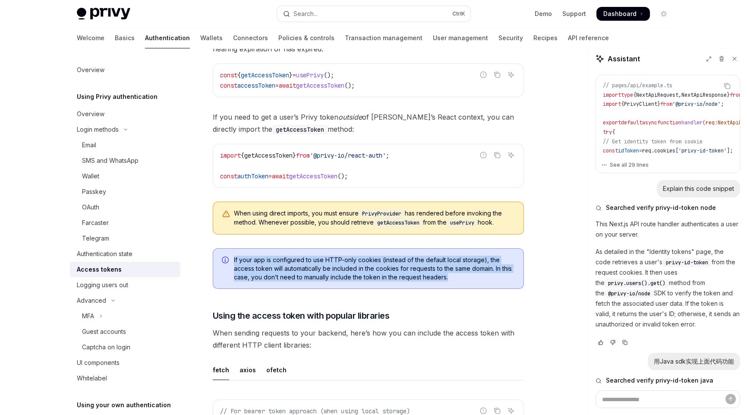
drag, startPoint x: 457, startPoint y: 274, endPoint x: 222, endPoint y: 254, distance: 236.0
click at [222, 254] on div "If your app is configured to use HTTP-only cookies (instead of the default loca…" at bounding box center [368, 268] width 311 height 41
click at [339, 256] on span "If your app is configured to use HTTP-only cookies (instead of the default loca…" at bounding box center [374, 268] width 281 height 26
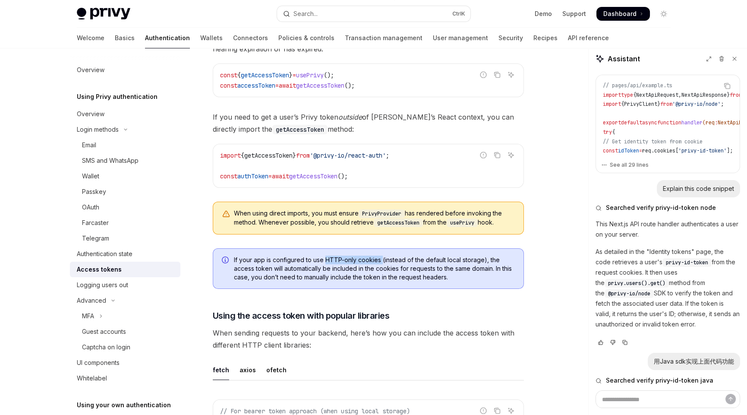
drag, startPoint x: 324, startPoint y: 256, endPoint x: 380, endPoint y: 256, distance: 55.6
click at [380, 256] on span "If your app is configured to use HTTP-only cookies (instead of the default loca…" at bounding box center [374, 268] width 281 height 26
click at [422, 281] on div "If your app is configured to use HTTP-only cookies (instead of the default loca…" at bounding box center [368, 268] width 311 height 41
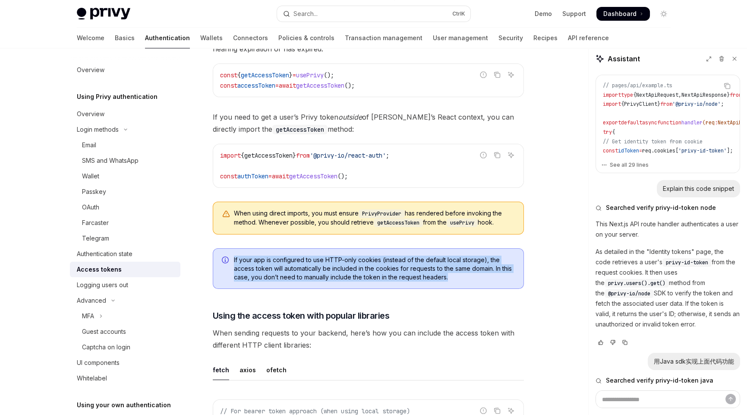
drag, startPoint x: 446, startPoint y: 273, endPoint x: 222, endPoint y: 253, distance: 225.2
click at [221, 252] on div "If your app is configured to use HTTP-only cookies (instead of the default loca…" at bounding box center [368, 268] width 311 height 41
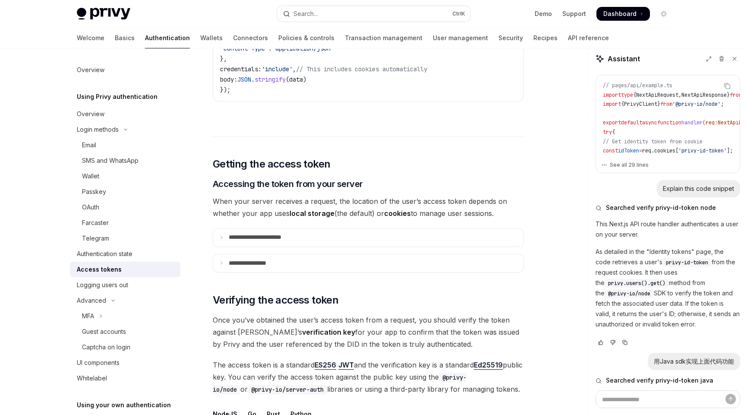
scroll to position [911, 0]
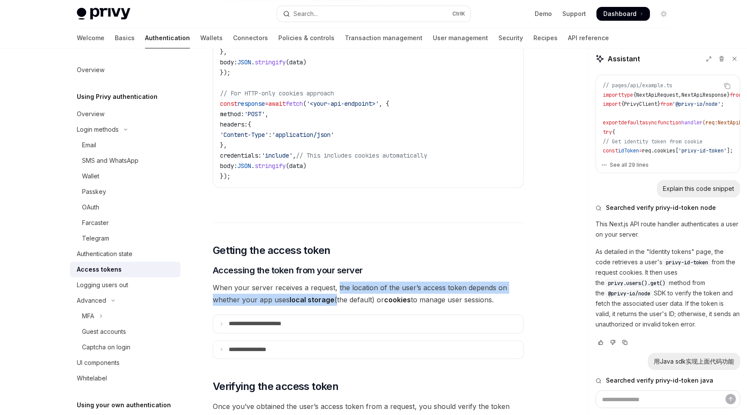
drag, startPoint x: 337, startPoint y: 283, endPoint x: 334, endPoint y: 294, distance: 10.8
click at [334, 294] on span "When your server receives a request, the location of the user’s access token de…" at bounding box center [368, 293] width 311 height 24
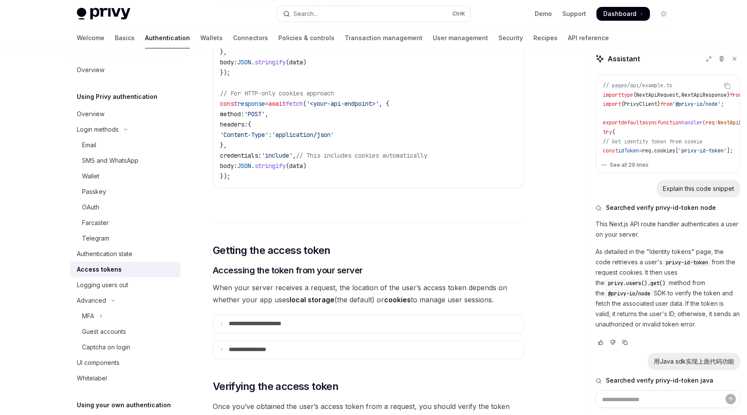
click at [506, 296] on span "When your server receives a request, the location of the user’s access token de…" at bounding box center [368, 293] width 311 height 24
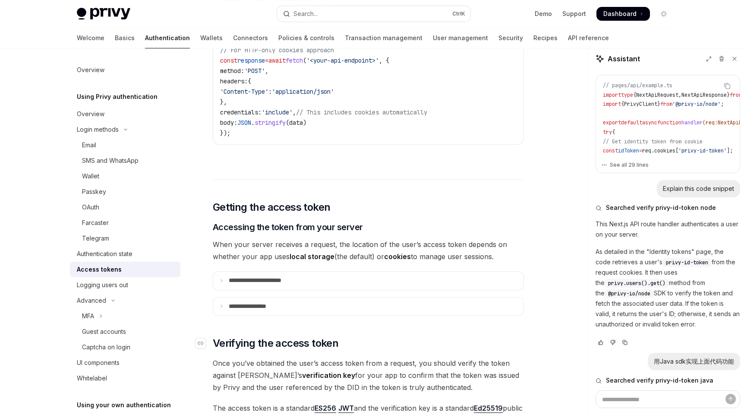
scroll to position [1040, 0]
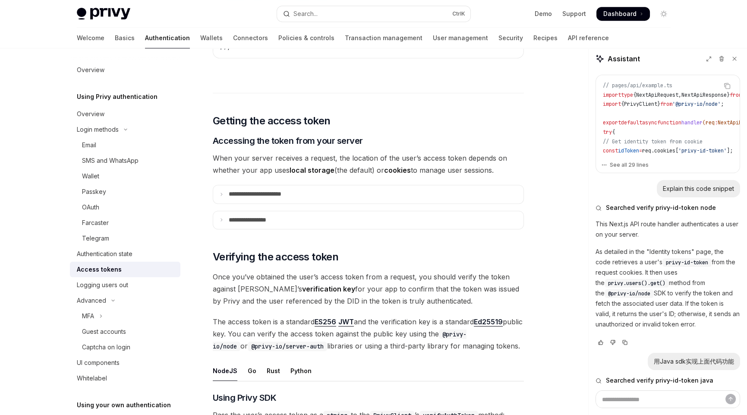
drag, startPoint x: 260, startPoint y: 283, endPoint x: 431, endPoint y: 289, distance: 170.5
click at [431, 289] on span "Once you’ve obtained the user’s access token from a request, you should verify …" at bounding box center [368, 288] width 311 height 36
click at [399, 282] on span "Once you’ve obtained the user’s access token from a request, you should verify …" at bounding box center [368, 288] width 311 height 36
drag, startPoint x: 431, startPoint y: 297, endPoint x: 212, endPoint y: 273, distance: 220.5
click at [212, 273] on div "**********" at bounding box center [287, 354] width 476 height 2659
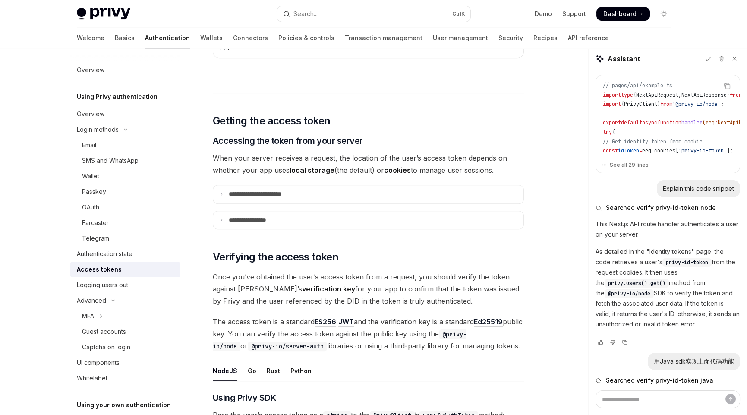
click at [465, 283] on span "Once you’ve obtained the user’s access token from a request, you should verify …" at bounding box center [368, 288] width 311 height 36
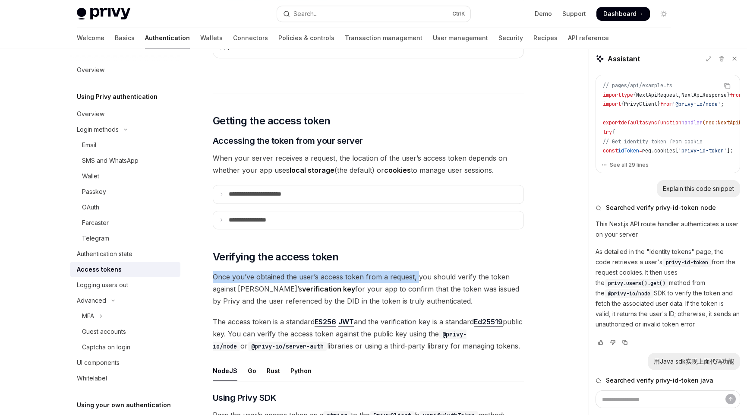
drag, startPoint x: 416, startPoint y: 271, endPoint x: 214, endPoint y: 270, distance: 201.9
click at [214, 270] on span "Once you’ve obtained the user’s access token from a request, you should verify …" at bounding box center [368, 288] width 311 height 36
click at [421, 278] on span "Once you’ve obtained the user’s access token from a request, you should verify …" at bounding box center [368, 288] width 311 height 36
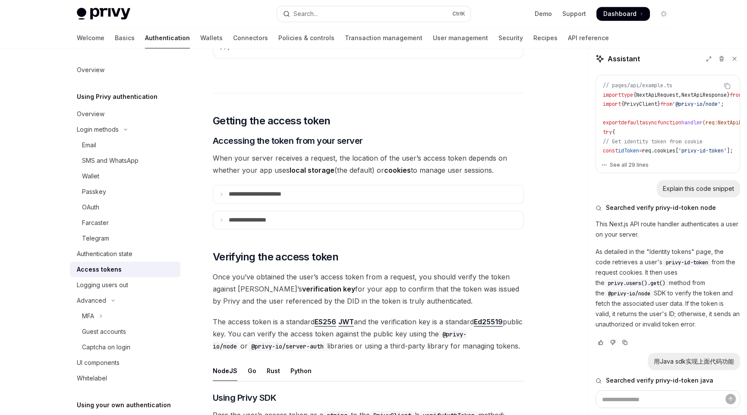
drag, startPoint x: 416, startPoint y: 272, endPoint x: 459, endPoint y: 291, distance: 47.0
click at [459, 291] on span "Once you’ve obtained the user’s access token from a request, you should verify …" at bounding box center [368, 288] width 311 height 36
click at [222, 315] on span "The access token is a standard ES256 JWT and the verification key is a standard…" at bounding box center [368, 333] width 311 height 36
drag, startPoint x: 217, startPoint y: 317, endPoint x: 527, endPoint y: 339, distance: 310.1
click at [527, 339] on div "On this page Access token format Sending the access token Accessing the token f…" at bounding box center [373, 346] width 607 height 2676
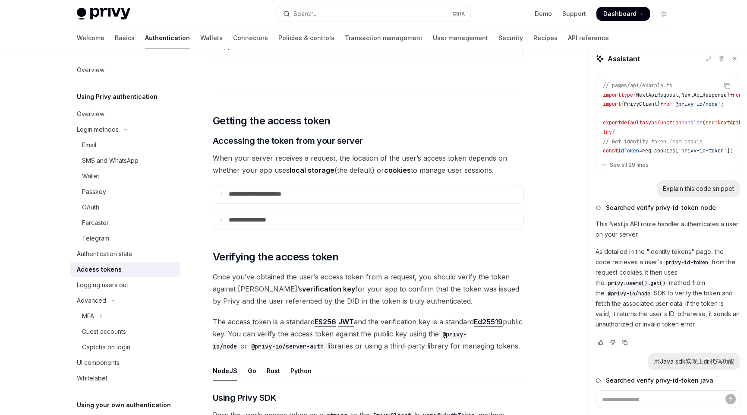
click at [521, 339] on span "The access token is a standard ES256 JWT and the verification key is a standard…" at bounding box center [368, 333] width 311 height 36
click at [336, 317] on link "ES256" at bounding box center [325, 321] width 22 height 9
click at [498, 318] on link "Ed25519" at bounding box center [488, 321] width 29 height 9
drag, startPoint x: 248, startPoint y: 329, endPoint x: 350, endPoint y: 329, distance: 101.8
click at [349, 329] on span "The access token is a standard ES256 JWT and the verification key is a standard…" at bounding box center [368, 333] width 311 height 36
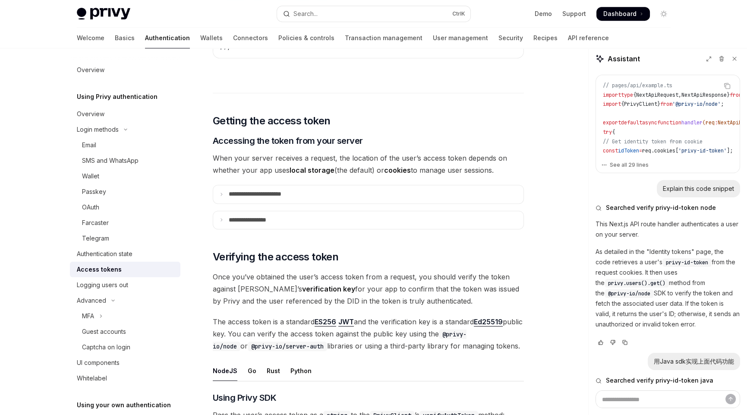
click at [387, 329] on span "The access token is a standard ES256 JWT and the verification key is a standard…" at bounding box center [368, 333] width 311 height 36
click at [434, 343] on span "The access token is a standard ES256 JWT and the verification key is a standard…" at bounding box center [368, 333] width 311 height 36
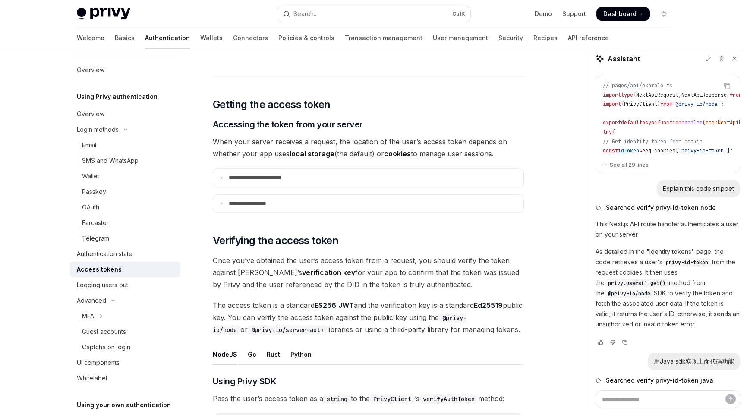
scroll to position [1054, 0]
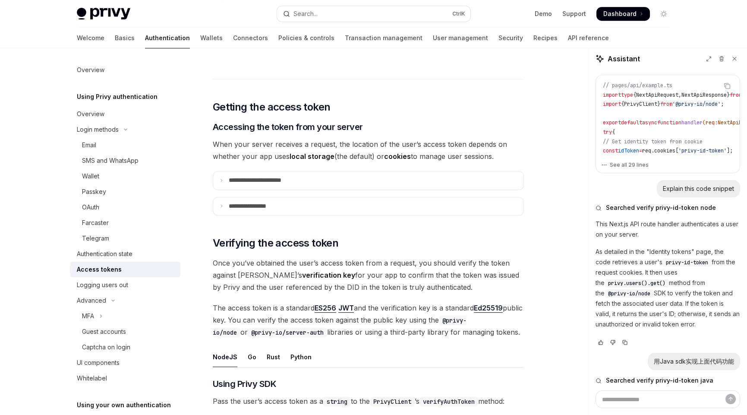
click at [385, 277] on span "Once you’ve obtained the user’s access token from a request, you should verify …" at bounding box center [368, 275] width 311 height 36
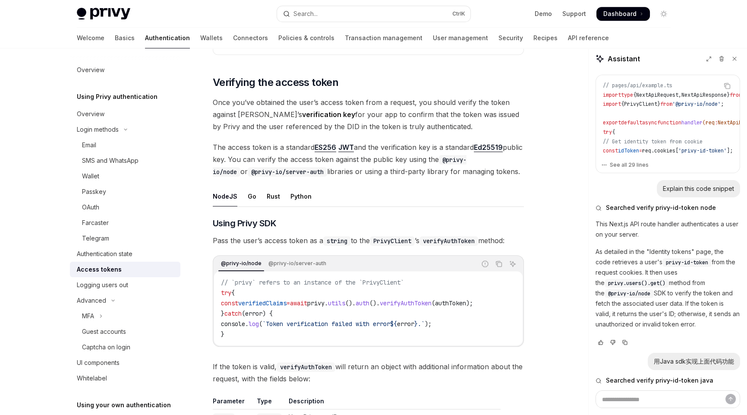
scroll to position [1227, 0]
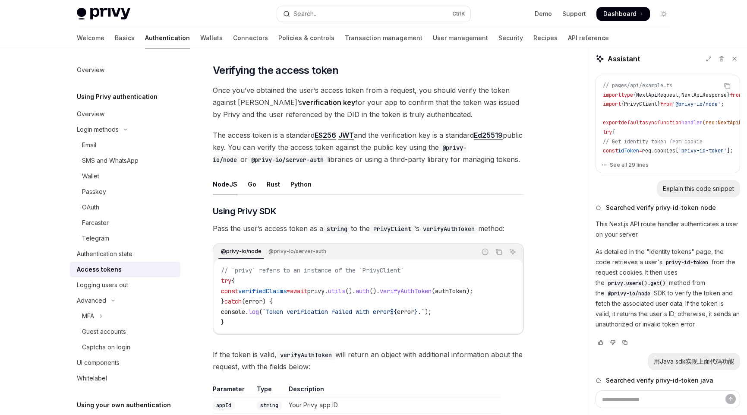
click at [466, 287] on span "authToken" at bounding box center [450, 291] width 31 height 8
click at [330, 292] on code "// `privy` refers to an instance of the `PrivyClient` try { const verifiedClaim…" at bounding box center [368, 296] width 295 height 62
click at [264, 354] on span "If the token is valid, verifyAuthToken will return an object with additional in…" at bounding box center [368, 360] width 311 height 24
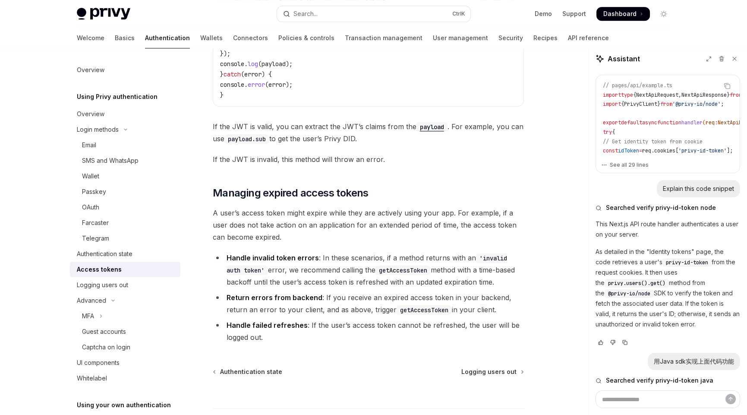
scroll to position [2219, 0]
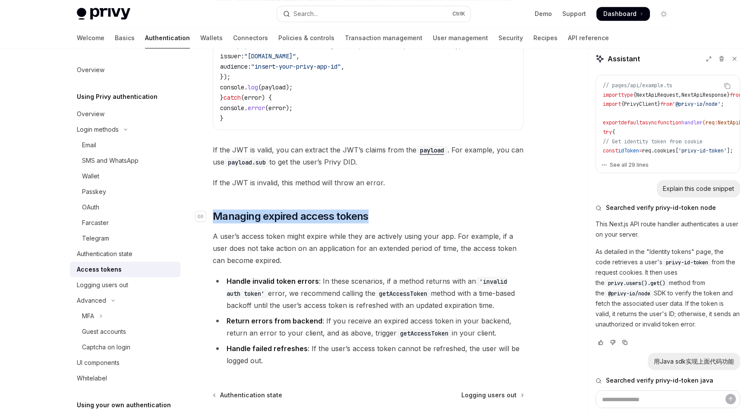
drag, startPoint x: 213, startPoint y: 211, endPoint x: 381, endPoint y: 212, distance: 168.7
click at [381, 212] on h2 "​ Managing expired access tokens" at bounding box center [368, 216] width 311 height 14
click at [310, 255] on span "A user’s access token might expire while they are actively using your app. For …" at bounding box center [368, 248] width 311 height 36
drag, startPoint x: 289, startPoint y: 258, endPoint x: 216, endPoint y: 234, distance: 76.8
click at [216, 235] on span "A user’s access token might expire while they are actively using your app. For …" at bounding box center [368, 248] width 311 height 36
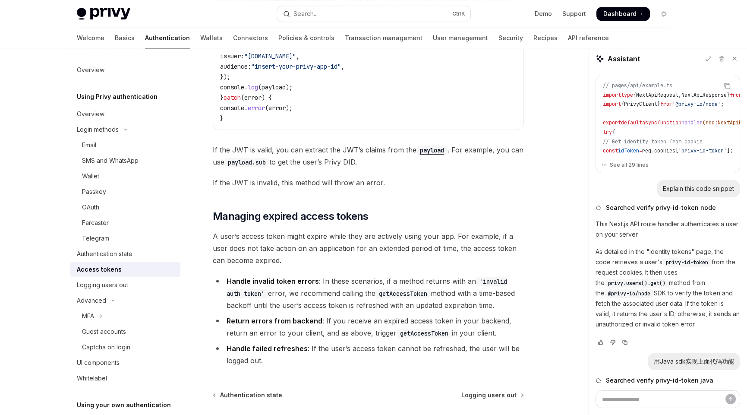
drag, startPoint x: 454, startPoint y: 243, endPoint x: 491, endPoint y: 260, distance: 40.3
click at [491, 260] on span "A user’s access token might expire while they are actively using your app. For …" at bounding box center [368, 248] width 311 height 36
click at [375, 258] on span "A user’s access token might expire while they are actively using your app. For …" at bounding box center [368, 248] width 311 height 36
drag, startPoint x: 227, startPoint y: 275, endPoint x: 316, endPoint y: 280, distance: 89.4
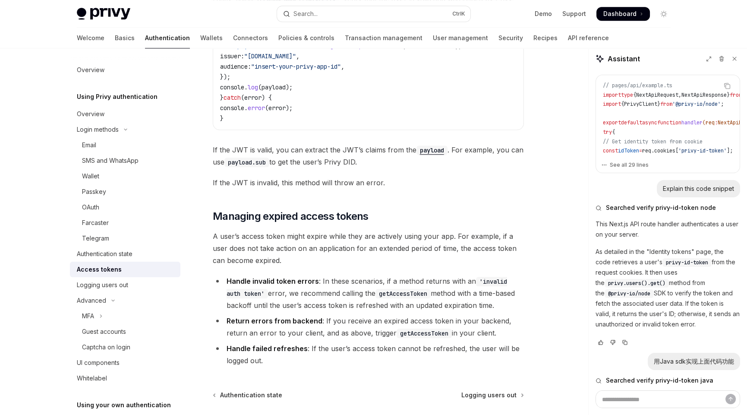
click at [316, 280] on li "Handle invalid token errors : In these scenarios, if a method returns with an '…" at bounding box center [368, 293] width 311 height 36
click at [322, 276] on li "Handle invalid token errors : In these scenarios, if a method returns with an '…" at bounding box center [368, 293] width 311 height 36
drag, startPoint x: 320, startPoint y: 277, endPoint x: 379, endPoint y: 277, distance: 59.1
click at [379, 277] on li "Handle invalid token errors : In these scenarios, if a method returns with an '…" at bounding box center [368, 293] width 311 height 36
click at [361, 279] on li "Handle invalid token errors : In these scenarios, if a method returns with an '…" at bounding box center [368, 293] width 311 height 36
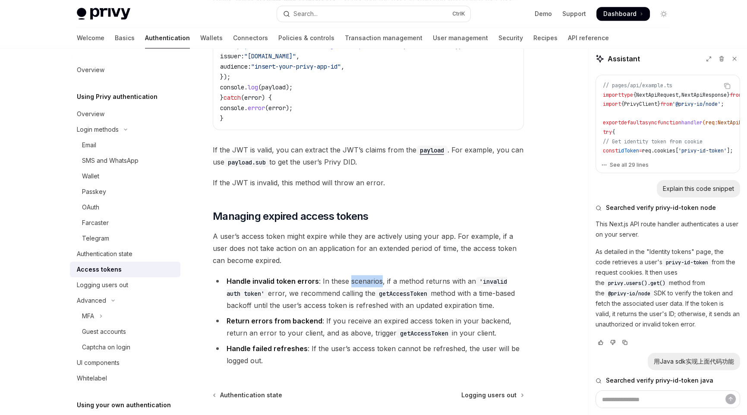
click at [361, 279] on li "Handle invalid token errors : In these scenarios, if a method returns with an '…" at bounding box center [368, 293] width 311 height 36
click at [286, 289] on li "Handle invalid token errors : In these scenarios, if a method returns with an '…" at bounding box center [368, 293] width 311 height 36
click at [308, 290] on li "Handle invalid token errors : In these scenarios, if a method returns with an '…" at bounding box center [368, 293] width 311 height 36
click at [379, 289] on code "getAccessToken" at bounding box center [402, 293] width 55 height 9
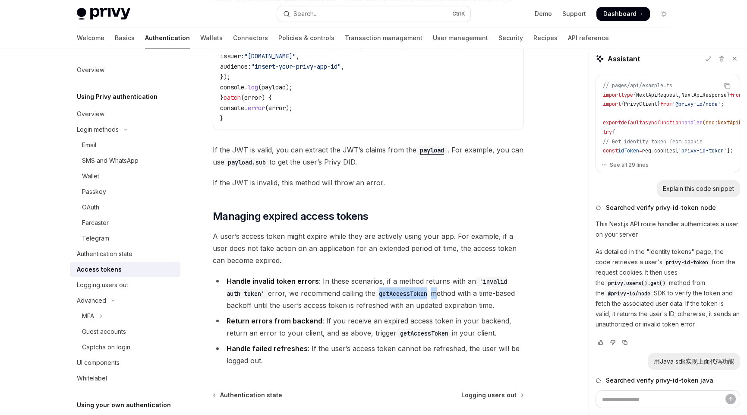
click at [379, 289] on code "getAccessToken" at bounding box center [402, 293] width 55 height 9
click at [390, 289] on code "getAccessToken" at bounding box center [402, 293] width 55 height 9
click at [423, 289] on li "Handle invalid token errors : In these scenarios, if a method returns with an '…" at bounding box center [368, 293] width 311 height 36
drag, startPoint x: 273, startPoint y: 290, endPoint x: 514, endPoint y: 300, distance: 241.3
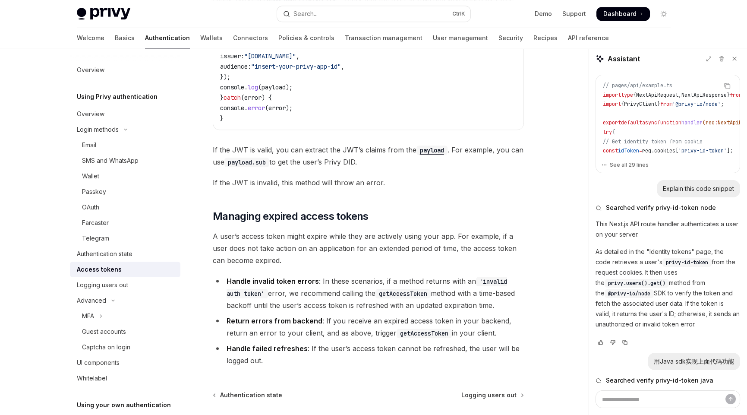
click at [514, 300] on li "Handle invalid token errors : In these scenarios, if a method returns with an '…" at bounding box center [368, 293] width 311 height 36
click at [503, 299] on li "Handle invalid token errors : In these scenarios, if a method returns with an '…" at bounding box center [368, 293] width 311 height 36
click at [326, 317] on li "Return errors from backend : If you receive an expired access token in your bac…" at bounding box center [368, 326] width 311 height 24
click at [268, 177] on span "If the JWT is invalid, this method will throw an error." at bounding box center [368, 182] width 311 height 12
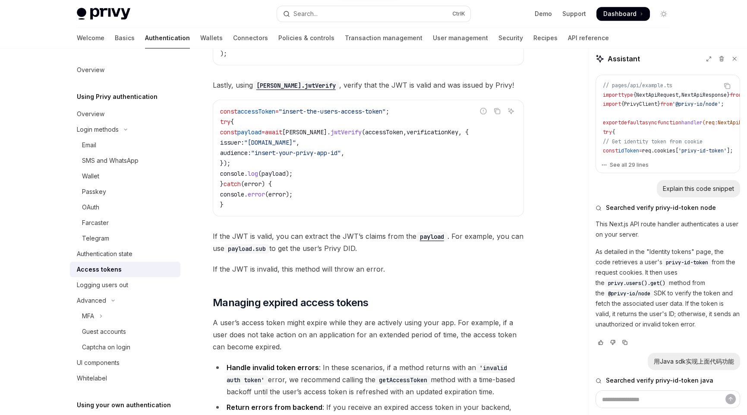
click at [295, 195] on code "const accessToken = "insert-the-users-access-token" ; try { const payload = awa…" at bounding box center [368, 158] width 296 height 104
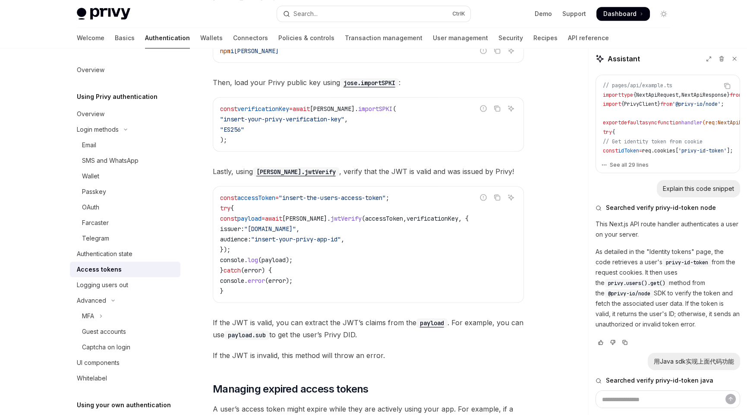
scroll to position [1701, 0]
